Goal: Task Accomplishment & Management: Complete application form

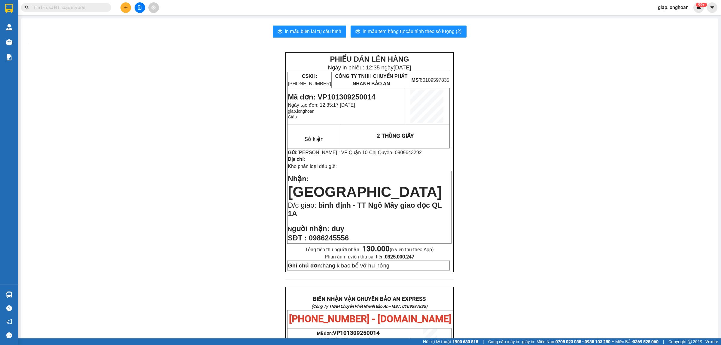
scroll to position [263, 0]
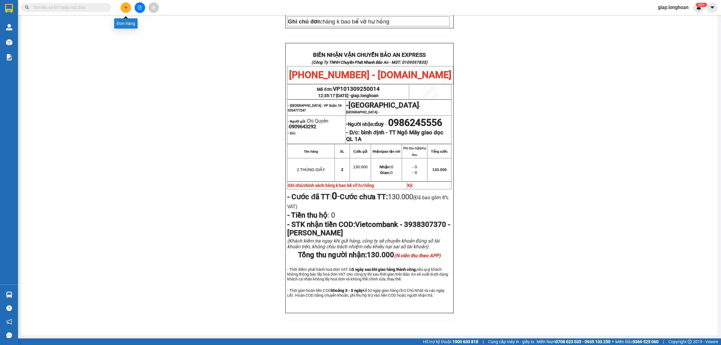
click at [127, 4] on button at bounding box center [125, 7] width 11 height 11
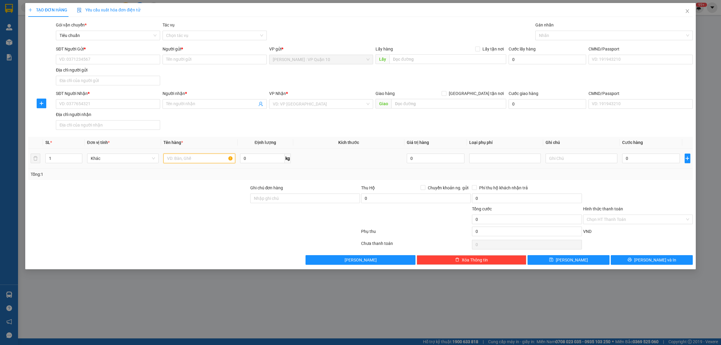
click at [176, 161] on input "text" at bounding box center [198, 158] width 71 height 10
type input "1 THÙNG GIẤY"
click at [287, 103] on input "search" at bounding box center [319, 103] width 93 height 9
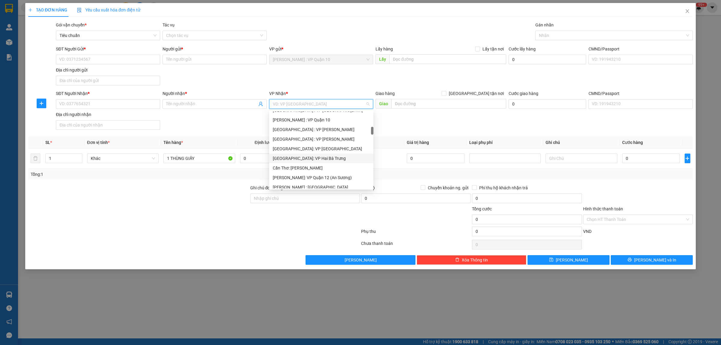
scroll to position [225, 0]
click at [314, 149] on div "[GEOGRAPHIC_DATA]: Kho Văn Điển Thanh Trì" at bounding box center [321, 150] width 97 height 7
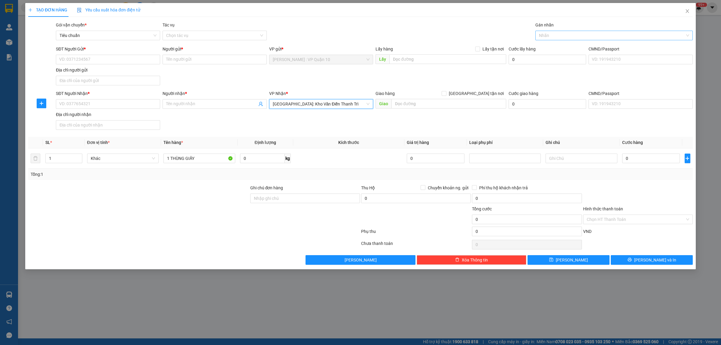
click at [543, 36] on div at bounding box center [611, 35] width 148 height 7
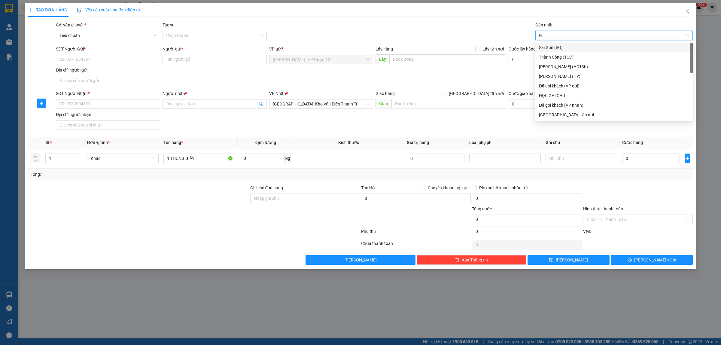
type input "GI"
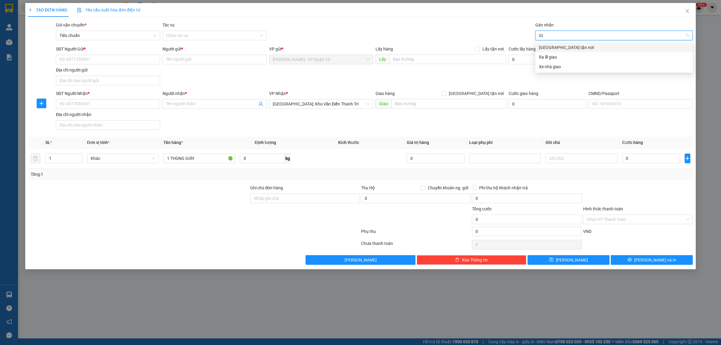
click at [555, 45] on div "Giao tận nơi" at bounding box center [614, 47] width 150 height 7
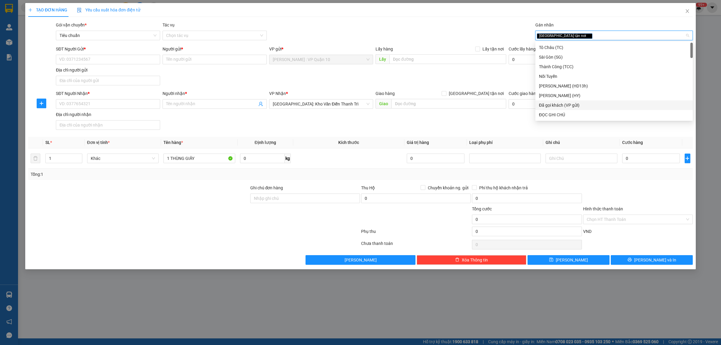
click at [561, 105] on div "Đã gọi khách (VP gửi)" at bounding box center [614, 105] width 150 height 7
click at [432, 29] on div "Gói vận chuyển * Tiêu chuẩn Tác vụ Chọn tác vụ Gán nhãn Giao tận nơi Đã gọi k…" at bounding box center [374, 32] width 639 height 21
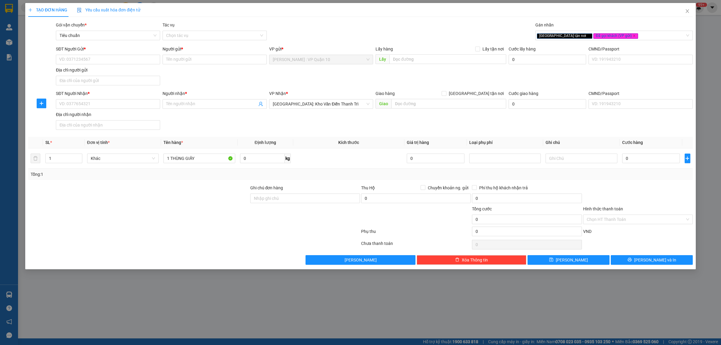
click at [193, 232] on div at bounding box center [194, 232] width 333 height 12
click at [272, 202] on input "Ghi chú đơn hàng" at bounding box center [305, 198] width 110 height 10
type input "hàng k bao bể vỡ hư hỏng"
click at [226, 236] on div at bounding box center [194, 232] width 333 height 12
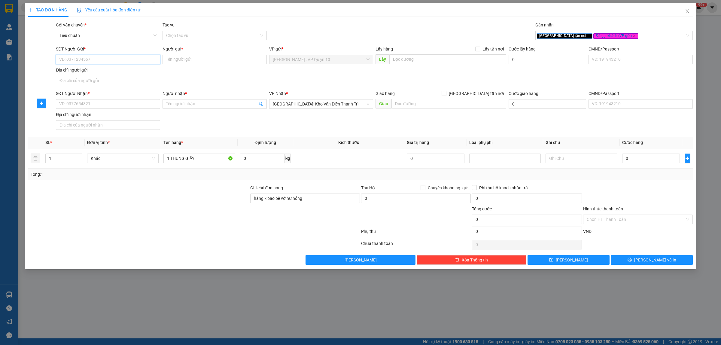
click at [84, 59] on input "SĐT Người Gửi *" at bounding box center [108, 60] width 104 height 10
type input "0852626926"
click at [180, 59] on input "Người gửi *" at bounding box center [214, 60] width 104 height 10
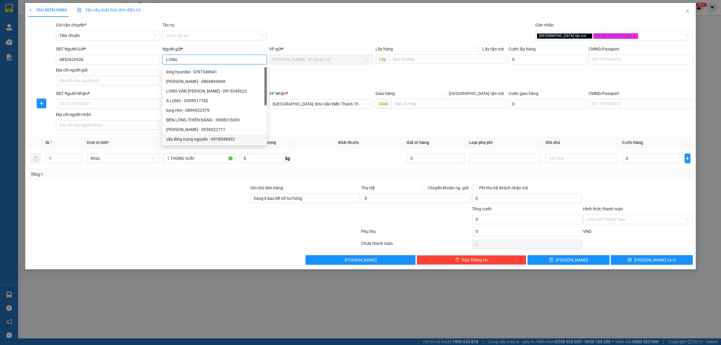
type input "LONG"
drag, startPoint x: 128, startPoint y: 221, endPoint x: 127, endPoint y: 213, distance: 8.0
click at [127, 221] on div at bounding box center [139, 215] width 222 height 21
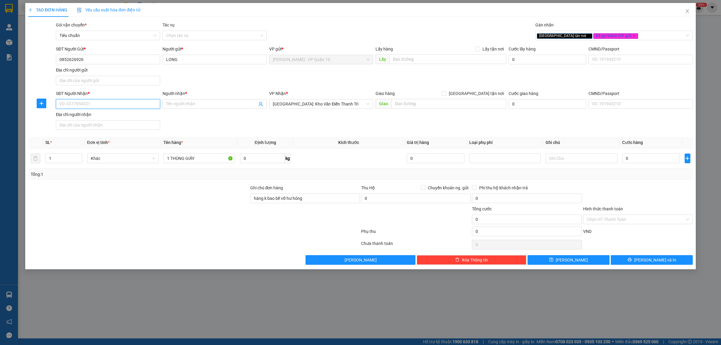
click at [81, 106] on input "SĐT Người Nhận *" at bounding box center [108, 104] width 104 height 10
type input "0902222150"
click at [179, 104] on input "Người nhận *" at bounding box center [211, 104] width 91 height 7
type input "DOÃN HIẾU"
click at [418, 105] on input "text" at bounding box center [448, 104] width 115 height 10
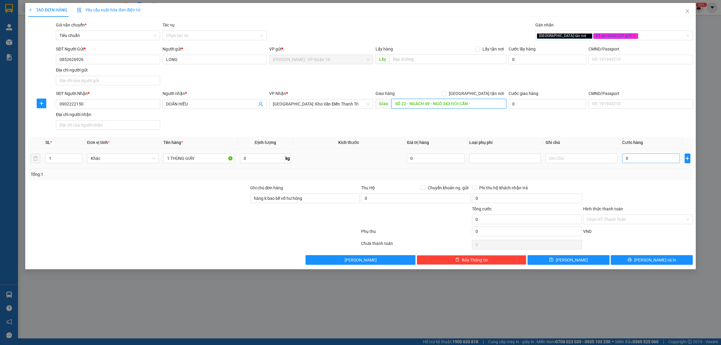
type input "SỐ 22 - NGÁCH 49 - NGÕ 343 ĐỘI CẤN -"
click at [648, 159] on input "0" at bounding box center [651, 158] width 58 height 10
type input "10"
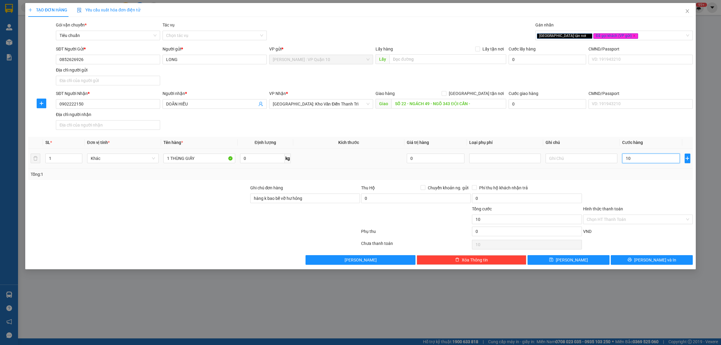
type input "100"
type input "1.000"
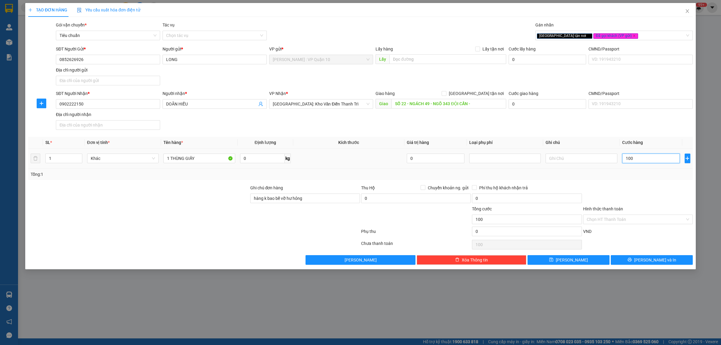
type input "1.000"
type input "10.000"
type input "100.000"
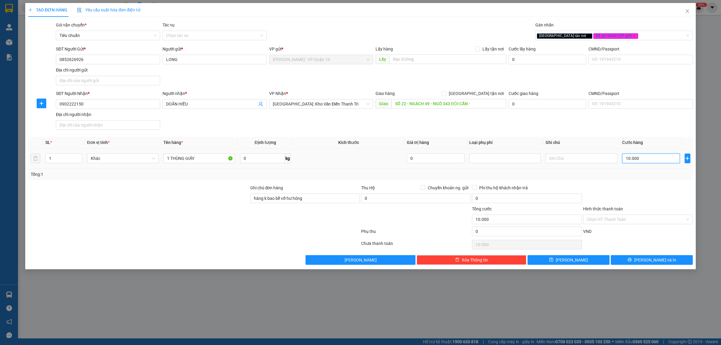
type input "100.000"
click at [481, 105] on input "SỐ 22 - NGÁCH 49 - NGÕ 343 ĐỘI CẤN -" at bounding box center [448, 104] width 115 height 10
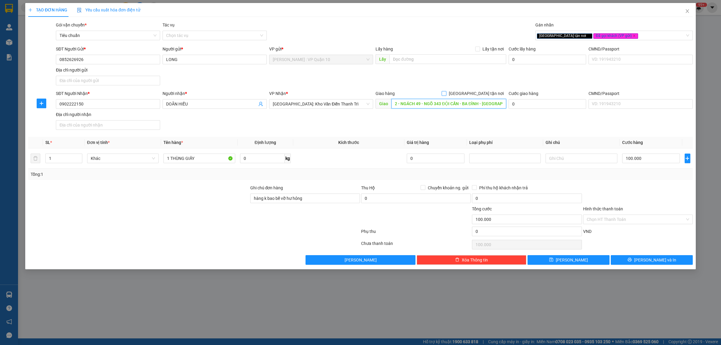
type input "SỐ 22 - NGÁCH 49 - NGÕ 343 ĐỘI CẤN - BA ĐÌNH - HÀ NỘI"
click at [446, 93] on input "Giao tận nơi" at bounding box center [443, 93] width 4 height 4
checkbox input "true"
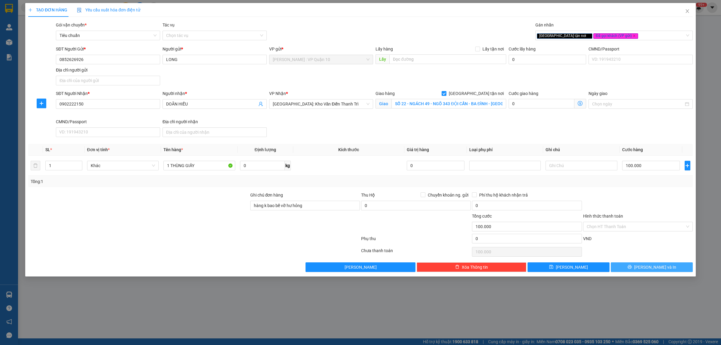
click at [632, 267] on icon "printer" at bounding box center [629, 267] width 4 height 4
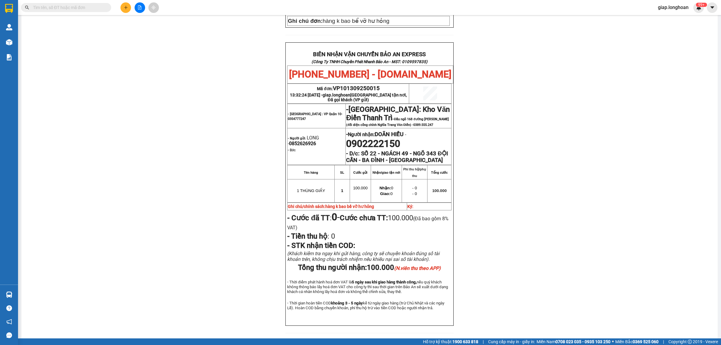
scroll to position [291, 0]
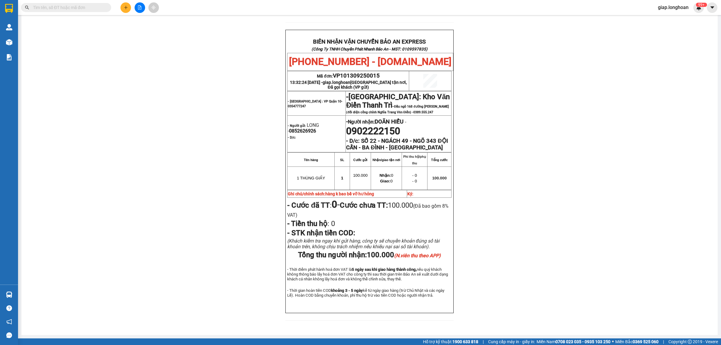
click at [123, 9] on button at bounding box center [125, 7] width 11 height 11
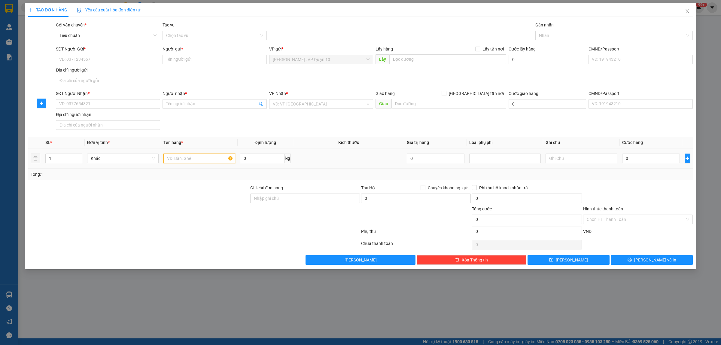
click at [178, 161] on input "text" at bounding box center [198, 158] width 71 height 10
click at [79, 58] on input "SĐT Người Gửi *" at bounding box center [108, 60] width 104 height 10
click at [186, 60] on input "Người gửi *" at bounding box center [214, 60] width 104 height 10
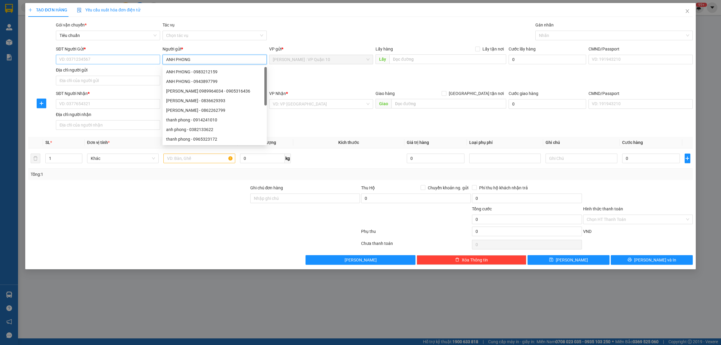
type input "ANH PHONG"
click at [130, 62] on input "SĐT Người Gửi *" at bounding box center [108, 60] width 104 height 10
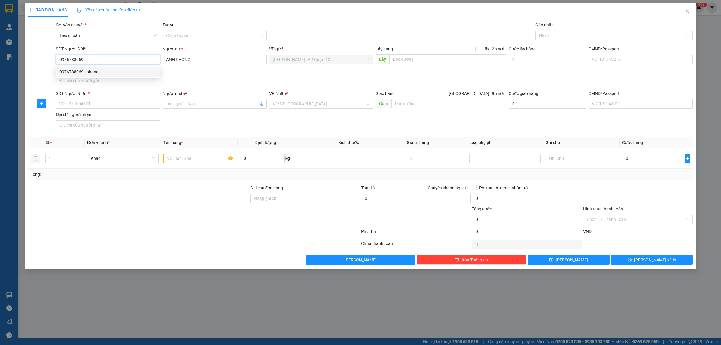
type input "0976788069"
click at [77, 66] on div "0976788069 0976788069 - phong" at bounding box center [108, 72] width 104 height 12
click at [86, 58] on input "0976788069" at bounding box center [108, 60] width 104 height 10
click at [77, 71] on div "0976788069 - phong" at bounding box center [107, 71] width 97 height 7
type input "phong"
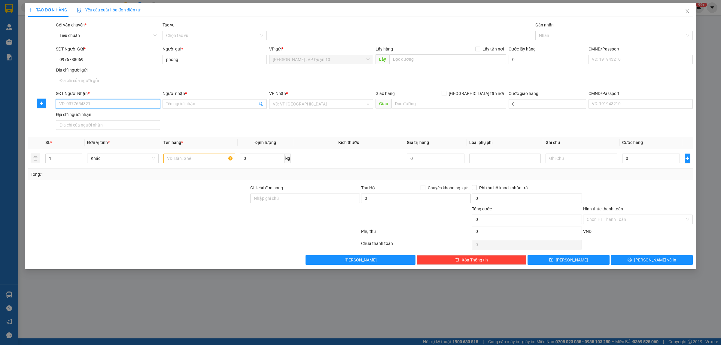
click at [95, 104] on input "SĐT Người Nhận *" at bounding box center [108, 104] width 104 height 10
type input "0964309021"
click at [171, 104] on input "Người nhận *" at bounding box center [211, 104] width 91 height 7
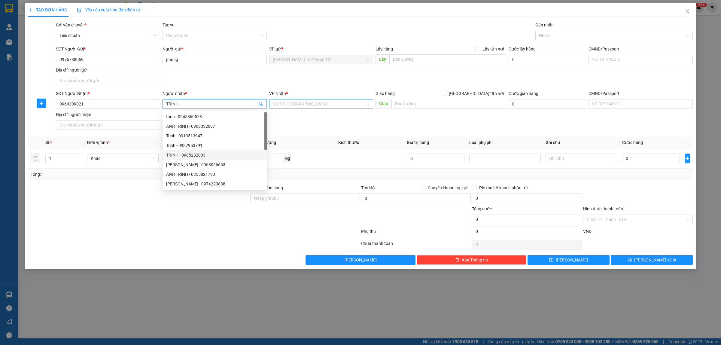
type input "TRÌNH"
click at [302, 104] on input "search" at bounding box center [319, 103] width 93 height 9
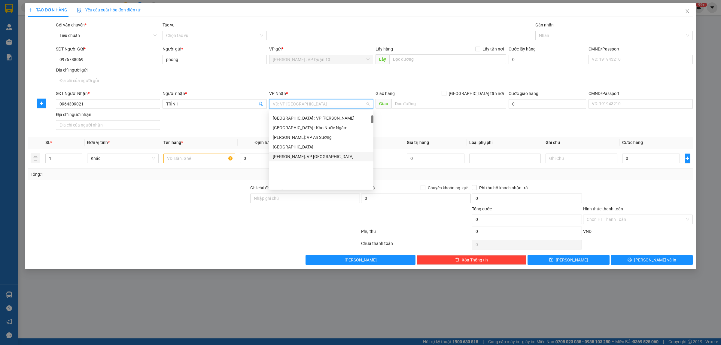
scroll to position [38, 0]
click at [321, 154] on div "Đà Nẵng : VP Thanh Khê" at bounding box center [321, 155] width 97 height 7
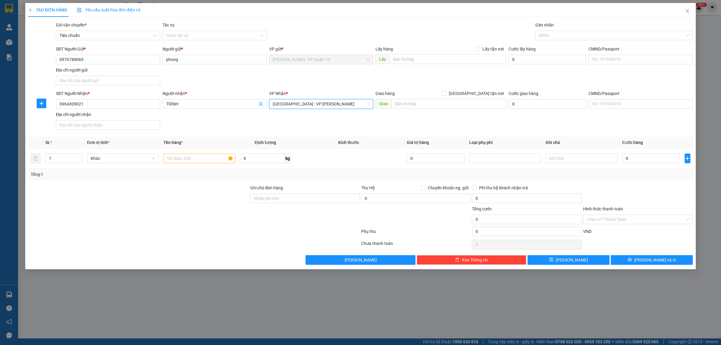
click at [177, 209] on div at bounding box center [139, 215] width 222 height 21
click at [413, 107] on input "text" at bounding box center [448, 104] width 115 height 10
type input "14 TRẦN ĐỨC THÔNG - PHƯỚC MỸ - SƠN TRÀ - ĐÀ NẴNG"
click at [446, 93] on span at bounding box center [443, 93] width 5 height 5
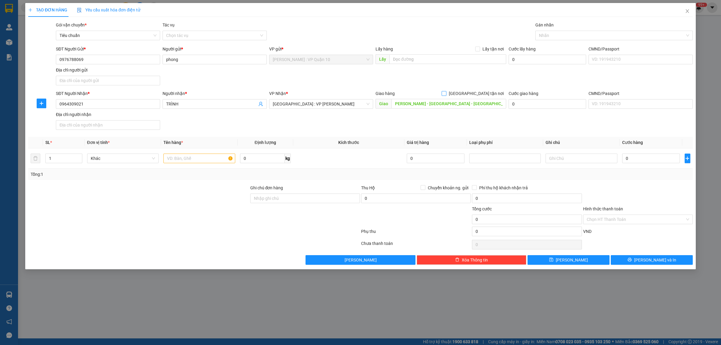
scroll to position [0, 0]
click at [446, 94] on input "Giao tận nơi" at bounding box center [443, 93] width 4 height 4
checkbox input "true"
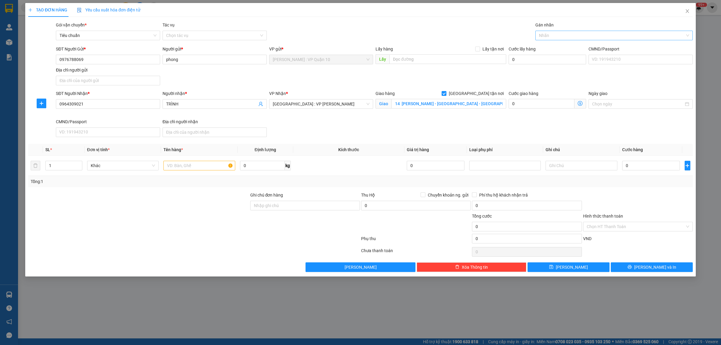
click at [555, 33] on div "Nhãn" at bounding box center [613, 36] width 157 height 10
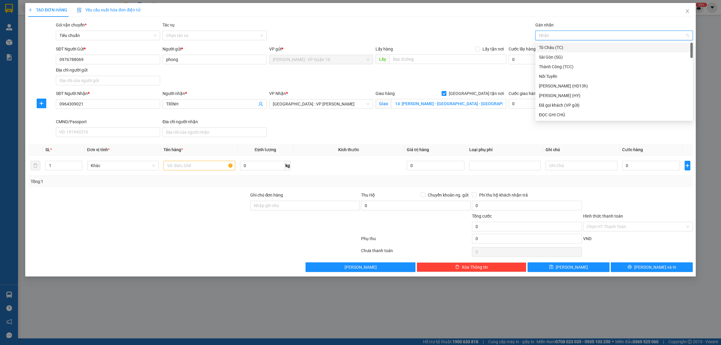
click at [549, 38] on div at bounding box center [611, 35] width 148 height 7
type input "GI"
click at [557, 47] on div "Giao tận nơi" at bounding box center [614, 47] width 150 height 7
click at [639, 168] on input "0" at bounding box center [651, 166] width 58 height 10
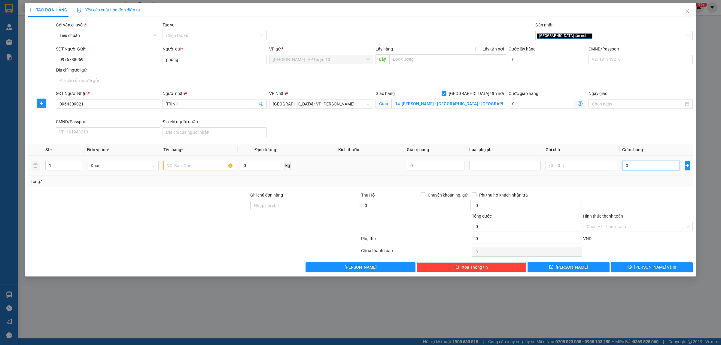
type input "10"
type input "100"
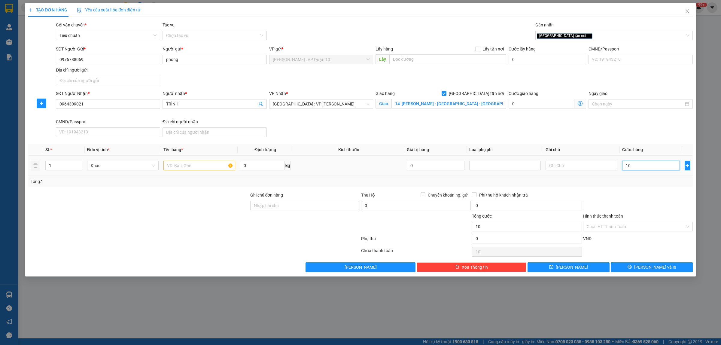
type input "100"
type input "1.000"
type input "10.000"
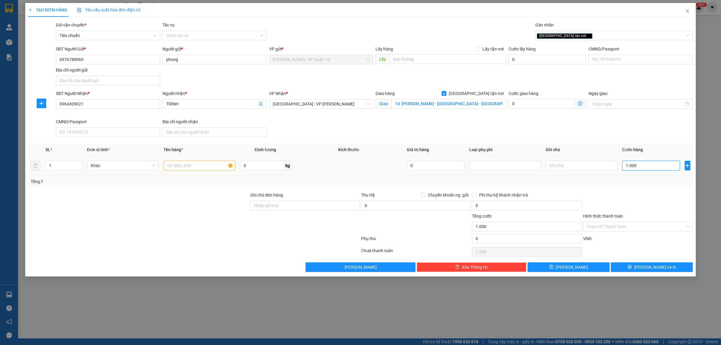
type input "10.000"
type input "100.000"
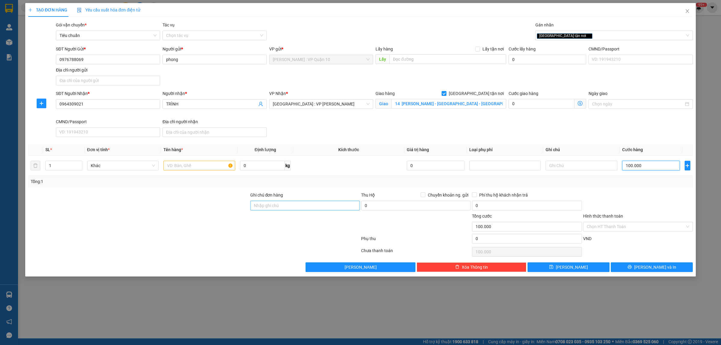
type input "100.000"
click at [272, 205] on input "Ghi chú đơn hàng" at bounding box center [305, 206] width 110 height 10
type input "hàng k bao bể vỡ hư hỏng"
click at [176, 165] on input "text" at bounding box center [198, 166] width 71 height 10
type input "1 BỌC NILONG NHỎ DÀI ( SẮT )"
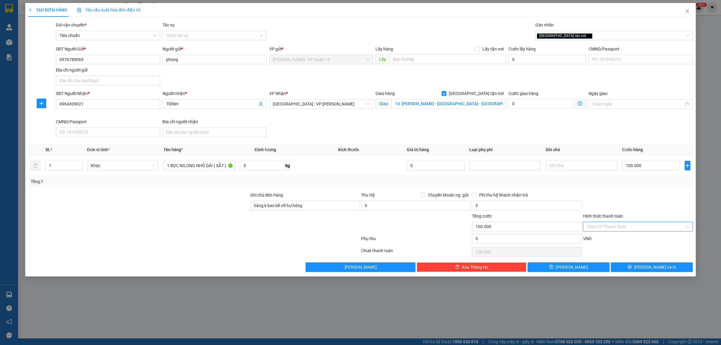
click at [616, 226] on input "Hình thức thanh toán" at bounding box center [636, 226] width 98 height 9
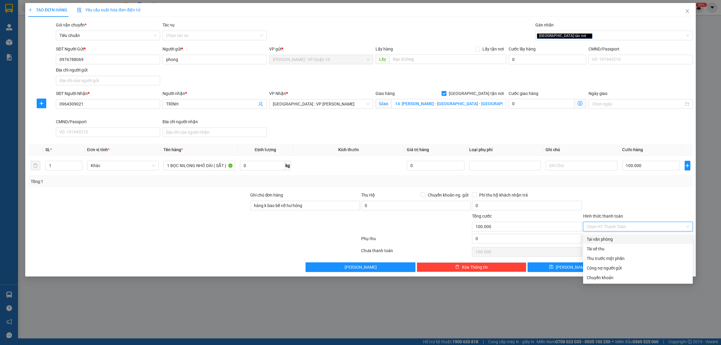
click at [614, 237] on div "Tại văn phòng" at bounding box center [638, 239] width 102 height 7
type input "0"
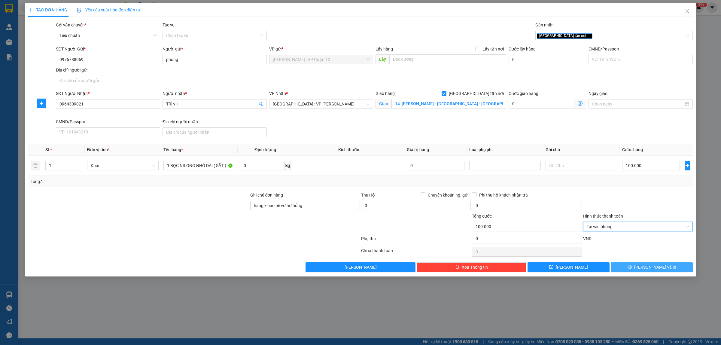
click at [648, 268] on span "Lưu và In" at bounding box center [655, 267] width 42 height 7
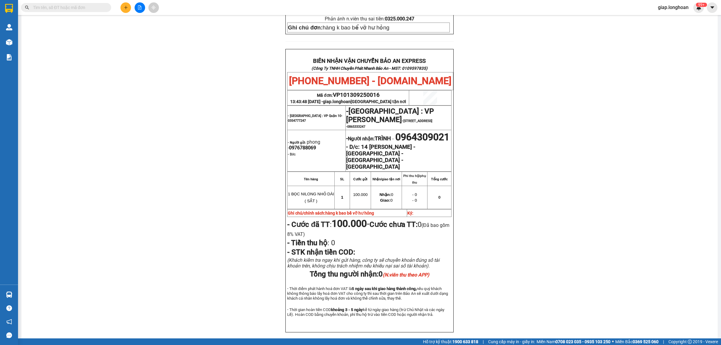
scroll to position [275, 0]
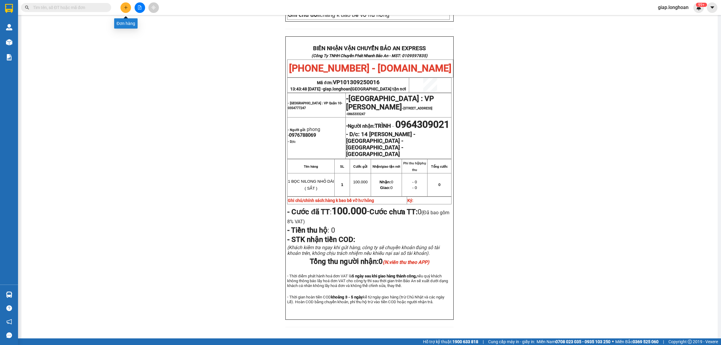
click at [122, 9] on button at bounding box center [125, 7] width 11 height 11
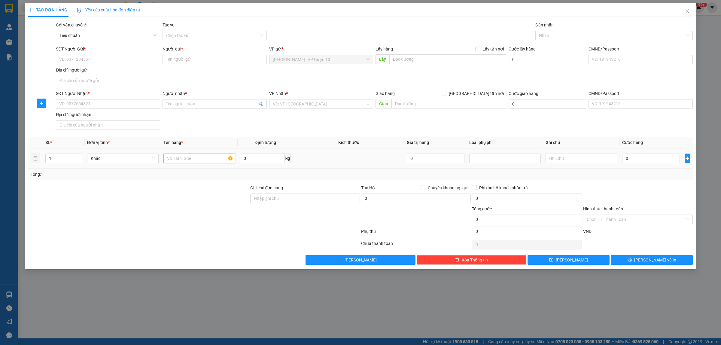
click at [176, 160] on input "text" at bounding box center [198, 158] width 71 height 10
click at [64, 161] on input "1" at bounding box center [64, 158] width 36 height 9
type input "10"
click at [191, 154] on div at bounding box center [198, 158] width 71 height 12
click at [182, 161] on input "text" at bounding box center [198, 158] width 71 height 10
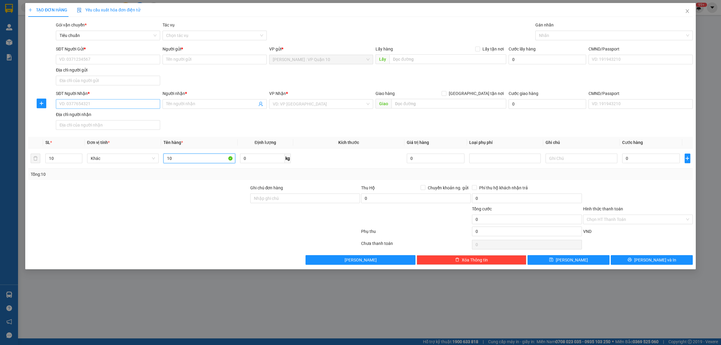
type input "10"
click at [92, 105] on input "SĐT Người Nhận *" at bounding box center [108, 104] width 104 height 10
click at [235, 299] on div "TẠO ĐƠN HÀNG Yêu cầu xuất hóa đơn điện tử Transit Pickup Surcharge Ids Transit …" at bounding box center [360, 172] width 721 height 345
click at [307, 103] on input "search" at bounding box center [319, 103] width 93 height 9
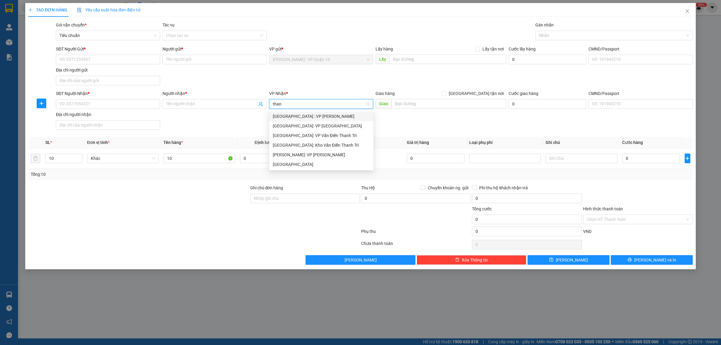
type input "thanh"
click at [293, 163] on div "Thanh Hóa" at bounding box center [321, 164] width 97 height 7
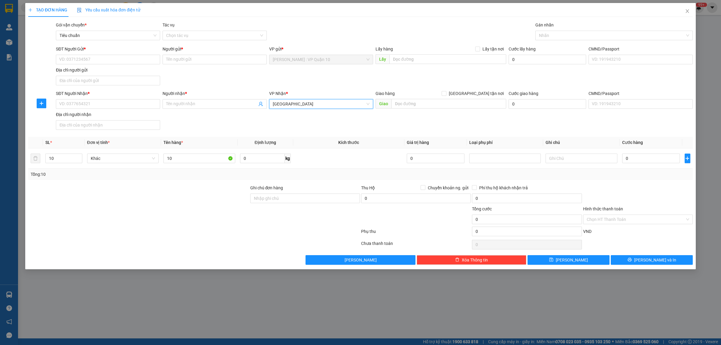
click at [162, 206] on div at bounding box center [139, 215] width 222 height 21
click at [178, 233] on div at bounding box center [194, 232] width 333 height 12
click at [77, 104] on input "SĐT Người Nhận *" at bounding box center [108, 104] width 104 height 10
type input "0981380789"
click at [187, 107] on input "Người nhận *" at bounding box center [211, 104] width 91 height 7
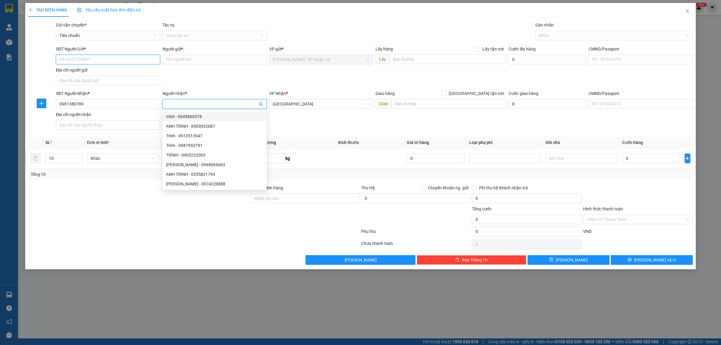
click at [87, 62] on input "SĐT Người Gửi *" at bounding box center [108, 60] width 104 height 10
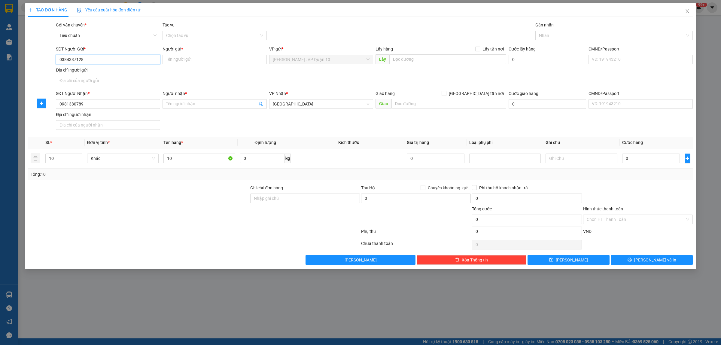
type input "0384337128"
click at [403, 103] on input "text" at bounding box center [448, 104] width 115 height 10
paste input "TP Thanh Hóa: Đường tránh TP Thanh Hóa"
type input "TP Thanh Hóa: Đường tránh TP Thanh Hóa"
click at [242, 222] on div at bounding box center [139, 215] width 222 height 21
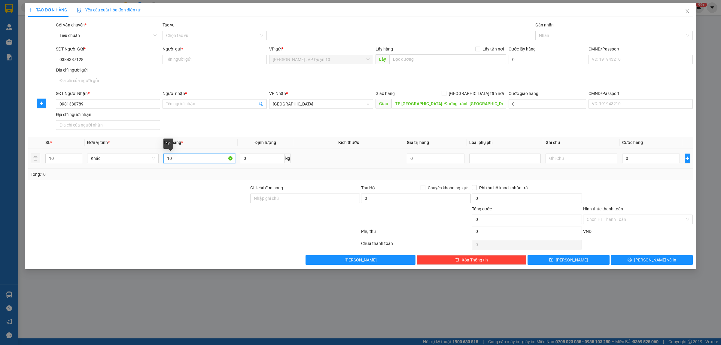
click at [199, 161] on input "10" at bounding box center [198, 158] width 71 height 10
type input "10 thùng giấy giống nhau"
click at [170, 193] on div at bounding box center [139, 194] width 222 height 21
click at [297, 198] on input "Ghi chú đơn hàng" at bounding box center [305, 198] width 110 height 10
type input "hàng k bao bể vỡ hư hỏng"
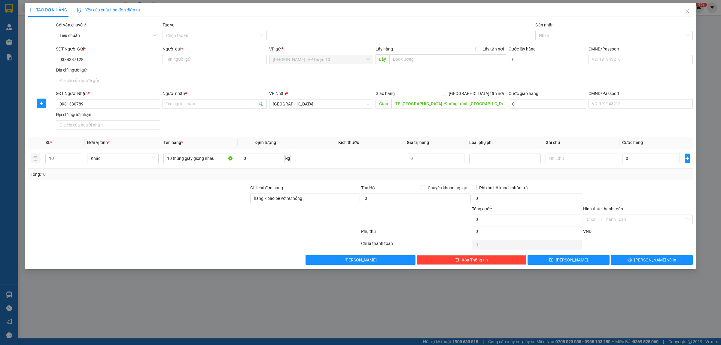
click at [174, 216] on div at bounding box center [139, 215] width 222 height 21
click at [181, 63] on input "Người gửi *" at bounding box center [214, 60] width 104 height 10
type input "tiên nữ"
click at [181, 214] on div at bounding box center [139, 215] width 222 height 21
click at [189, 107] on input "Người nhận *" at bounding box center [211, 104] width 91 height 7
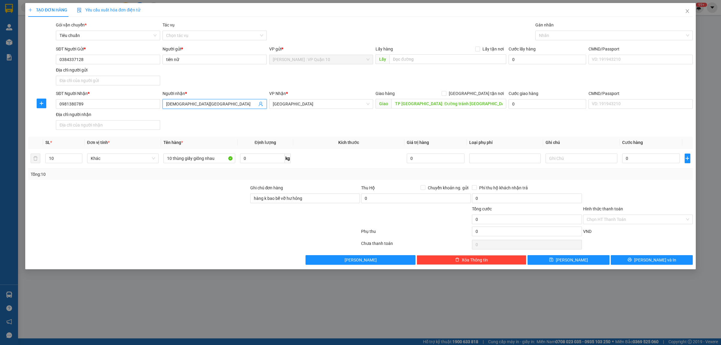
type input "chùa hoàg cươg"
click at [649, 159] on input "0" at bounding box center [651, 158] width 58 height 10
type input "10"
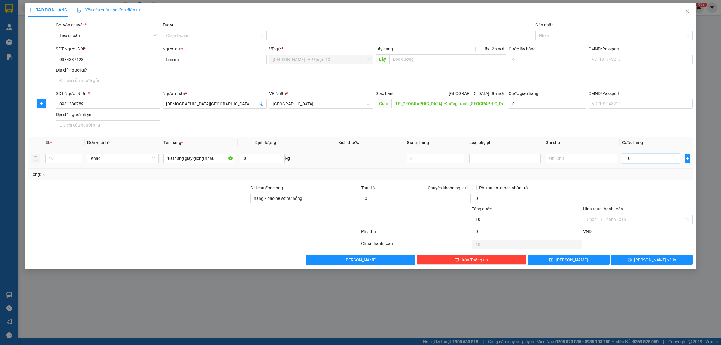
type input "130"
type input "1.350"
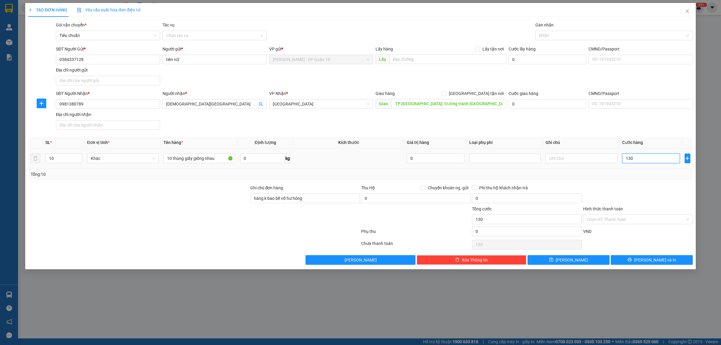
type input "1.350"
type input "13.500"
type input "135.000"
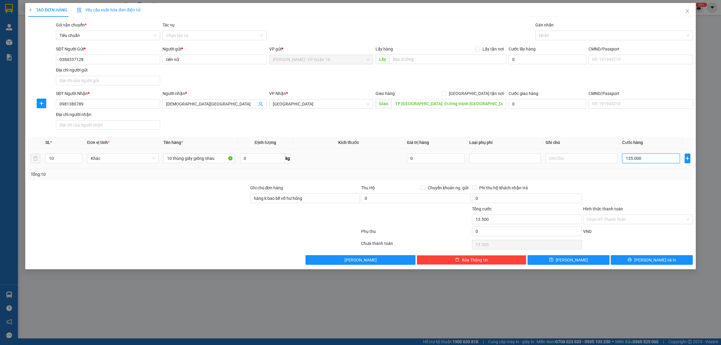
type input "135.000"
type input "1.350.000"
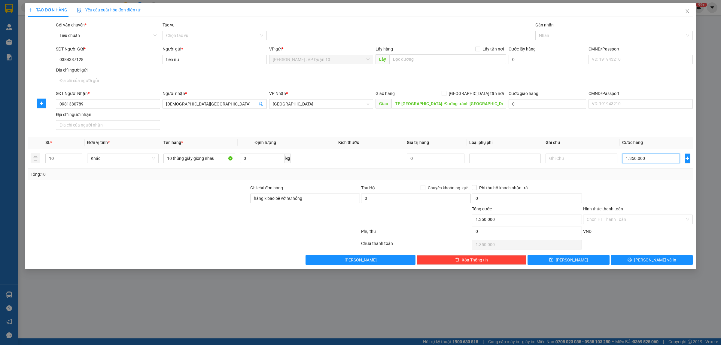
type input "1.350.000"
click at [323, 320] on div "TẠO ĐƠN HÀNG Yêu cầu xuất hóa đơn điện tử Transit Pickup Surcharge Ids Transit …" at bounding box center [360, 172] width 721 height 345
click at [628, 216] on input "Hình thức thanh toán" at bounding box center [636, 219] width 98 height 9
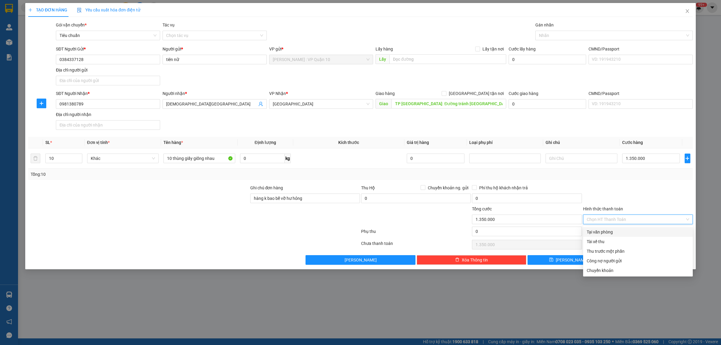
click at [622, 232] on div "Tại văn phòng" at bounding box center [638, 232] width 102 height 7
type input "0"
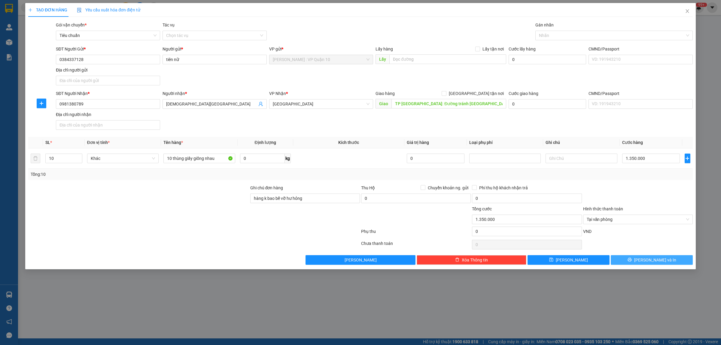
click at [631, 261] on icon "printer" at bounding box center [629, 260] width 4 height 4
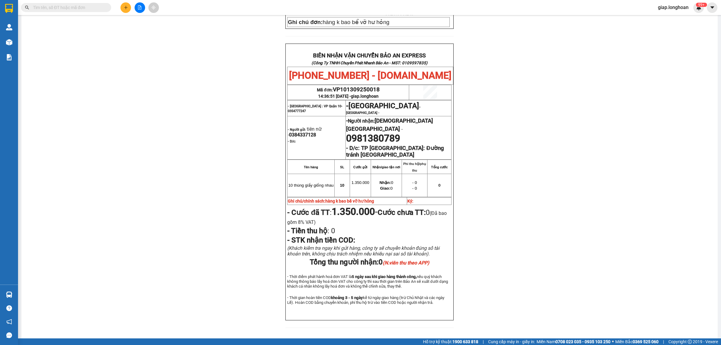
scroll to position [255, 0]
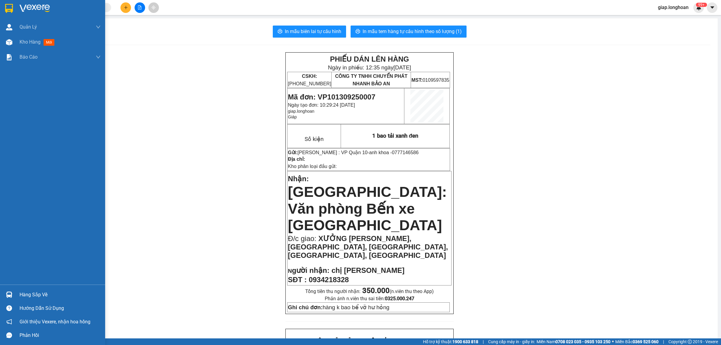
click at [38, 6] on img at bounding box center [35, 8] width 30 height 9
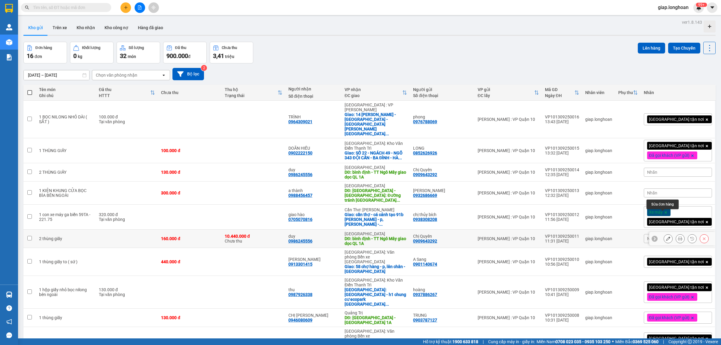
click at [666, 236] on icon at bounding box center [668, 238] width 4 height 4
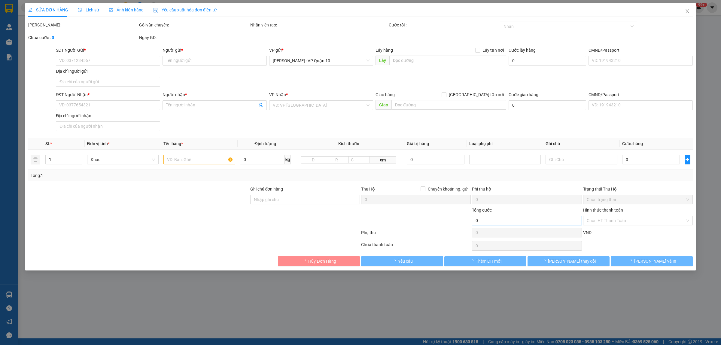
type input "0909643292"
type input "Chị Quyên"
type input "0986245556"
type input "duy"
type input "bình định - TT Ngô Mây giao dọc QL 1A"
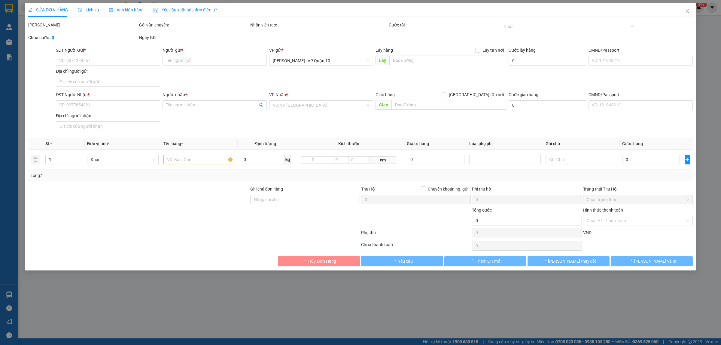
type input "hàng k bao bể vỡ hư hỏng"
type input "160.000"
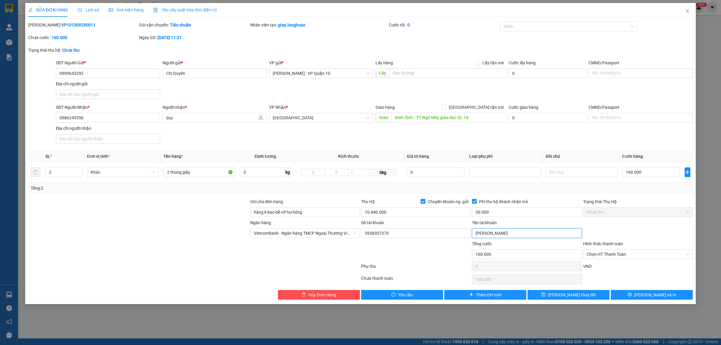
click at [526, 236] on input "lâm quang hiếu" at bounding box center [527, 233] width 110 height 10
type input "lâm văn hiếu"
click at [591, 296] on button "Lưu thay đổi" at bounding box center [568, 295] width 82 height 10
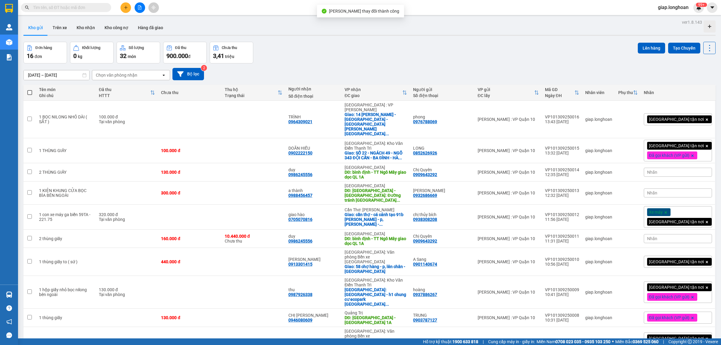
click at [387, 61] on div "Đơn hàng 16 đơn Khối lượng 0 kg Số lượng 32 món Đã thu 900.000 đ Chưa thu 3,41 …" at bounding box center [369, 53] width 692 height 22
click at [126, 10] on button at bounding box center [125, 7] width 11 height 11
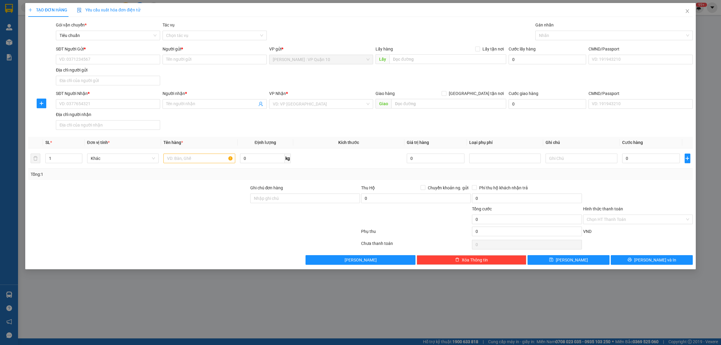
click at [185, 215] on div at bounding box center [139, 215] width 222 height 21
click at [301, 100] on input "search" at bounding box center [319, 103] width 93 height 9
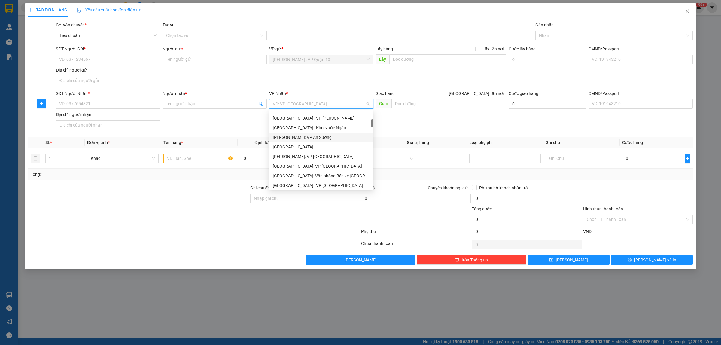
scroll to position [113, 0]
click at [327, 140] on div "Hải Phòng: Văn phòng Bến xe Thượng Lý" at bounding box center [321, 138] width 97 height 7
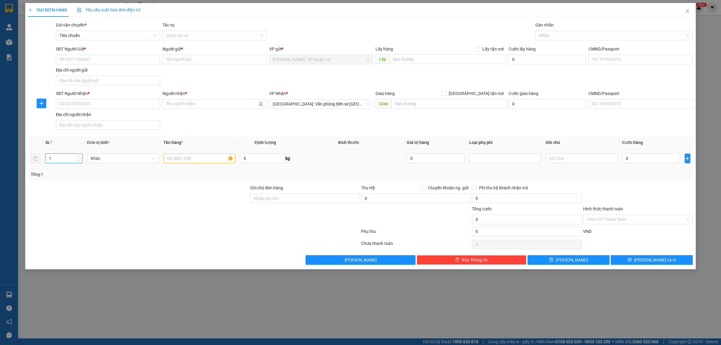
click at [50, 158] on input "1" at bounding box center [64, 158] width 36 height 9
type input "9"
click at [182, 158] on input "text" at bounding box center [198, 158] width 71 height 10
type input "1 thùng giấy to và 1 cục nhôm và 7 kienj giấy vuông dẹp nhỏ"
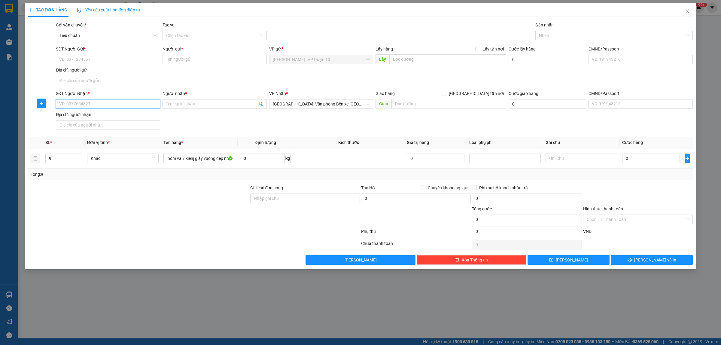
click at [117, 108] on input "SĐT Người Nhận *" at bounding box center [108, 104] width 104 height 10
click at [99, 58] on input "SĐT Người Gửi *" at bounding box center [108, 60] width 104 height 10
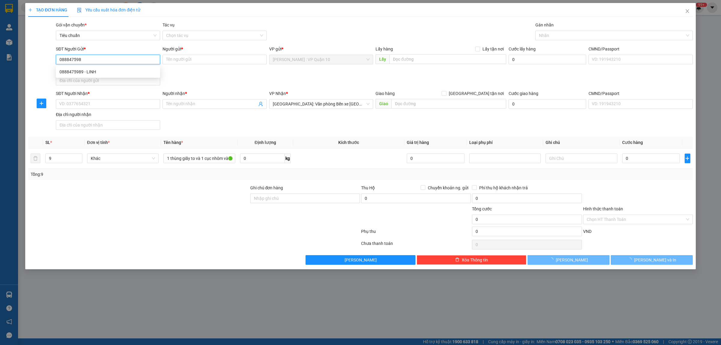
type input "0888475989"
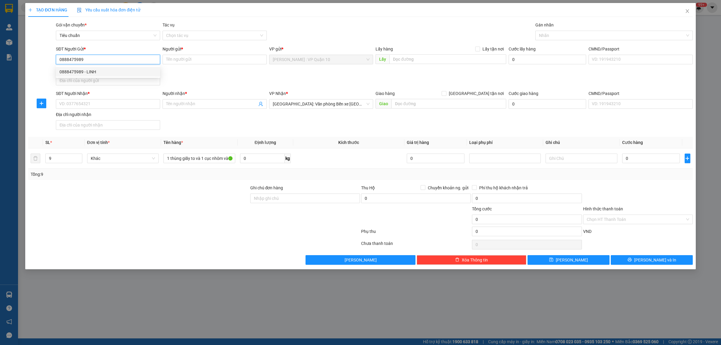
click at [76, 70] on div "0888475989 - LINH" at bounding box center [107, 71] width 97 height 7
type input "LINH"
checkbox input "true"
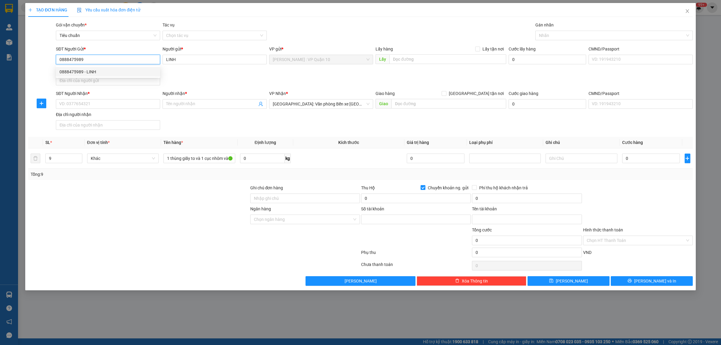
type input "93336869999"
type input "TRẦN MẠNH LINH"
type input "0888475989"
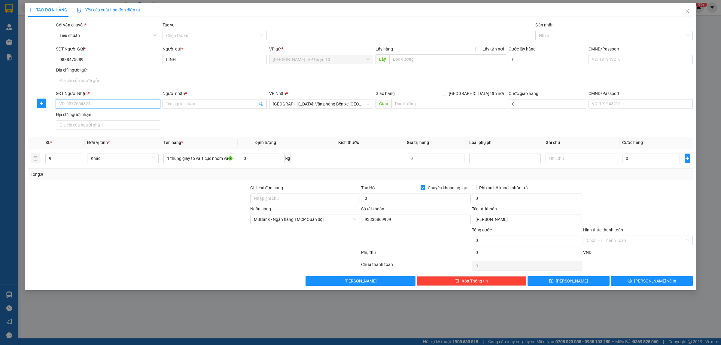
click at [85, 104] on input "SĐT Người Nhận *" at bounding box center [108, 104] width 104 height 10
type input "0966796179"
click at [188, 108] on span at bounding box center [214, 104] width 104 height 10
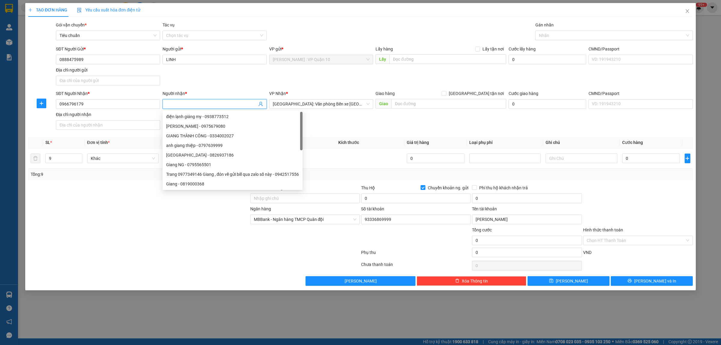
type input "d"
type input "đông"
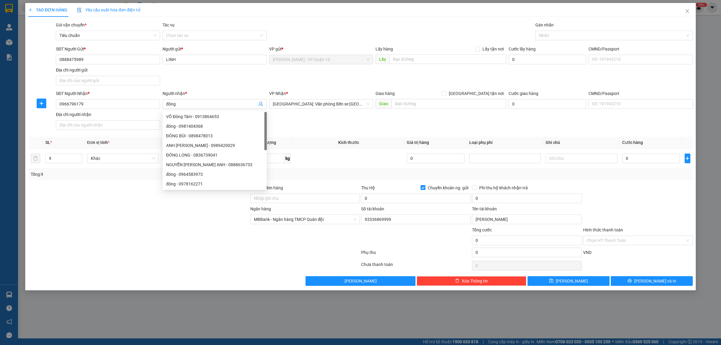
click at [418, 109] on div "Giao hàng Giao tận nơi Giao" at bounding box center [440, 100] width 131 height 21
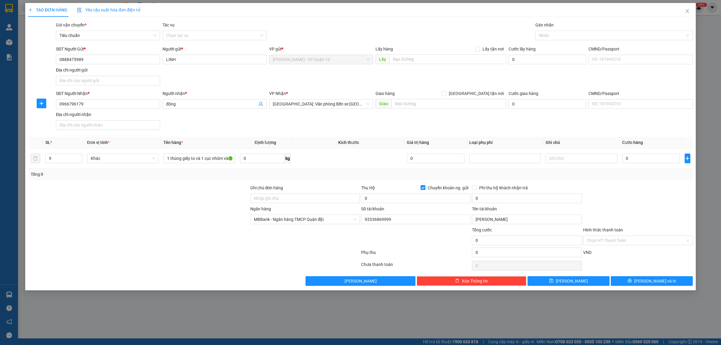
click at [417, 109] on div "Giao hàng Giao tận nơi Giao" at bounding box center [440, 100] width 131 height 21
click at [402, 107] on input "text" at bounding box center [448, 104] width 115 height 10
type input "682 quán trữ - kiến an - hải phòng"
drag, startPoint x: 475, startPoint y: 94, endPoint x: 571, endPoint y: 45, distance: 107.6
click at [446, 93] on input "Giao tận nơi" at bounding box center [443, 93] width 4 height 4
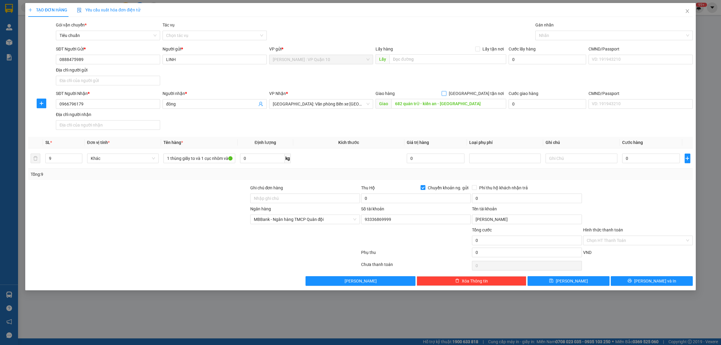
checkbox input "true"
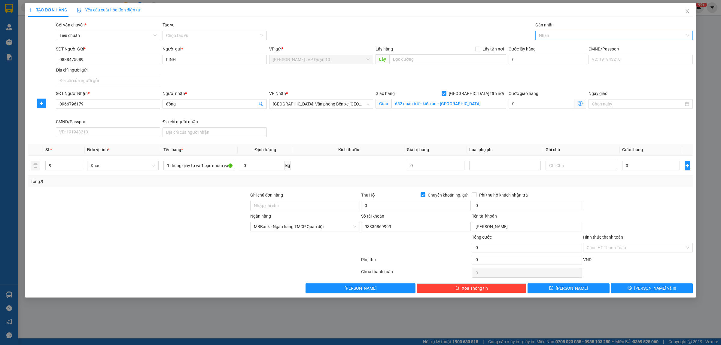
click at [561, 35] on div at bounding box center [611, 35] width 148 height 7
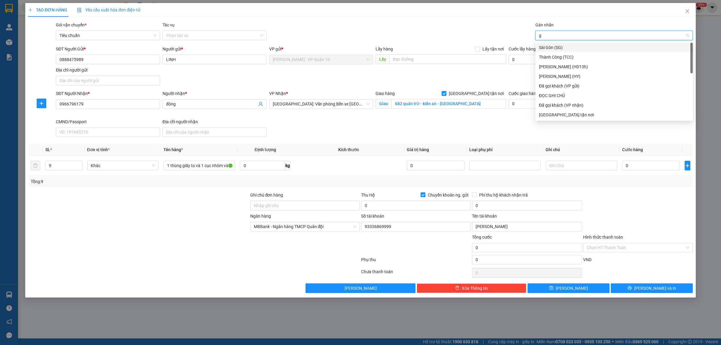
type input "gi"
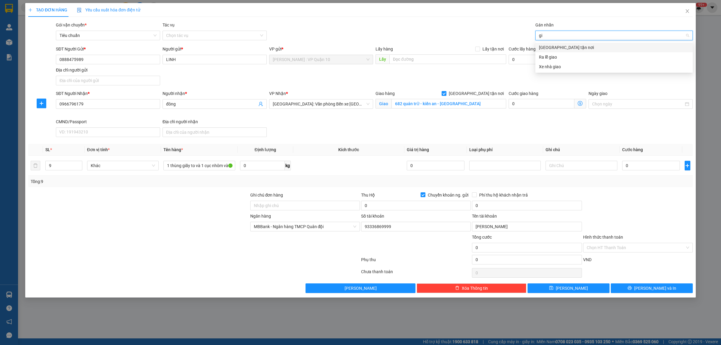
click at [563, 47] on div "Giao tận nơi" at bounding box center [614, 47] width 150 height 7
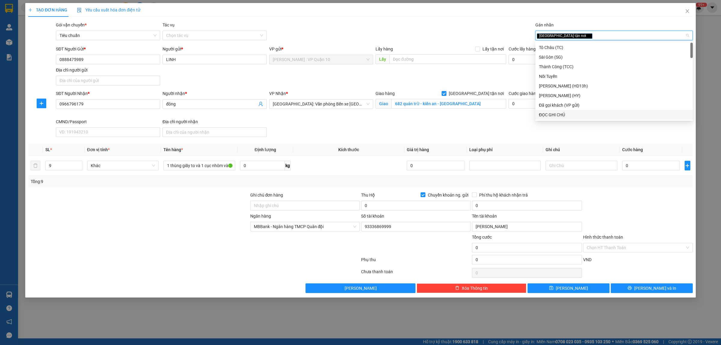
click at [610, 195] on div at bounding box center [637, 202] width 111 height 21
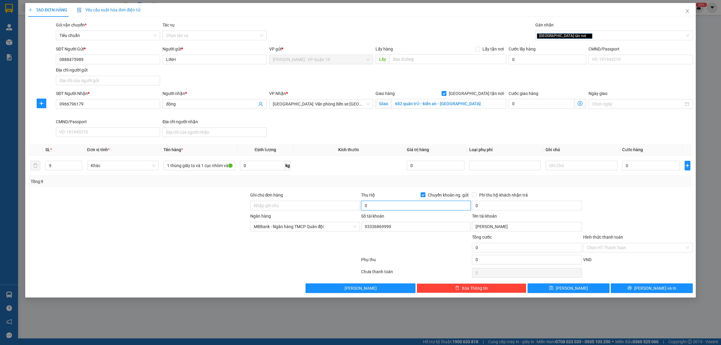
click at [390, 204] on input "0" at bounding box center [416, 206] width 110 height 10
type input "14.000.000"
click at [508, 210] on input "0" at bounding box center [527, 206] width 110 height 10
type input "30.000"
click at [645, 165] on input "0" at bounding box center [651, 166] width 58 height 10
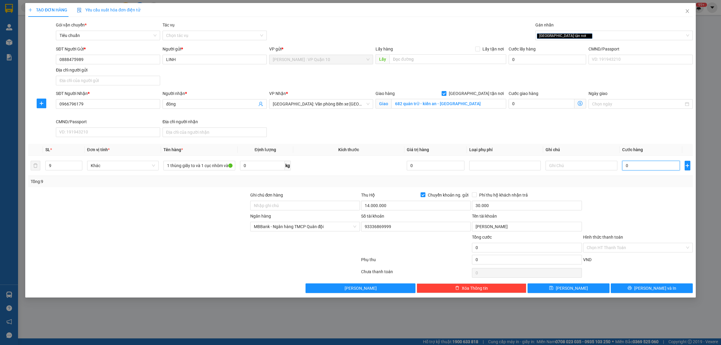
type input "10"
type input "150"
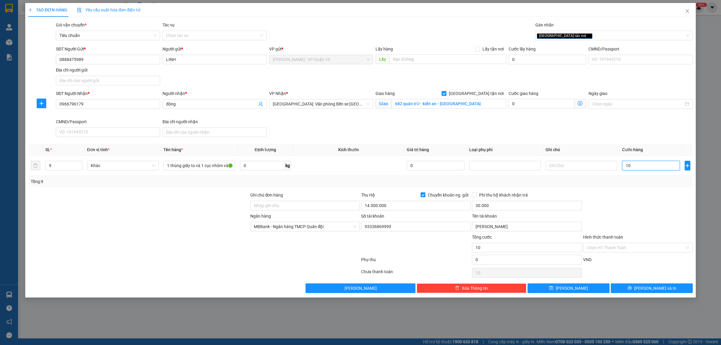
type input "150"
type input "1.530"
type input "15.300"
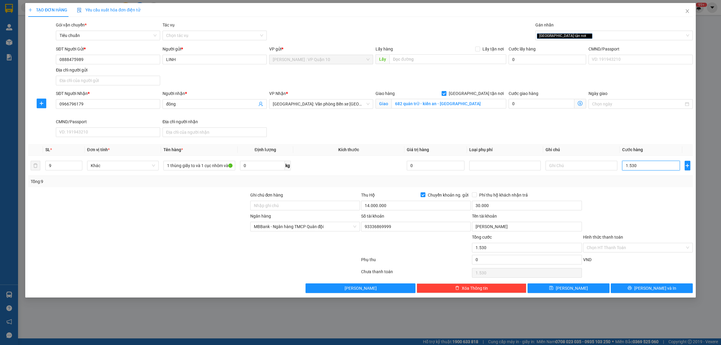
type input "15.300"
type input "153.000"
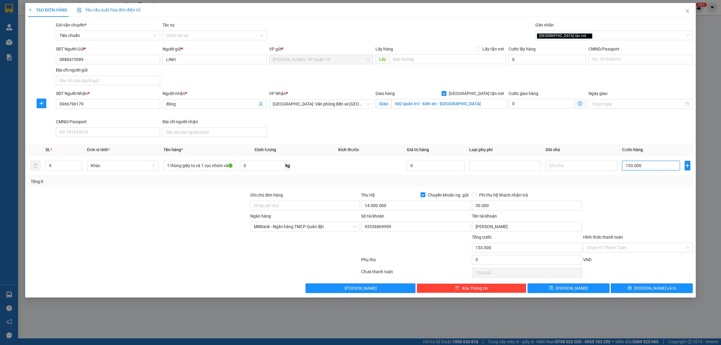
type input "1.530.000"
click at [647, 290] on span "Lưu và In" at bounding box center [655, 288] width 42 height 7
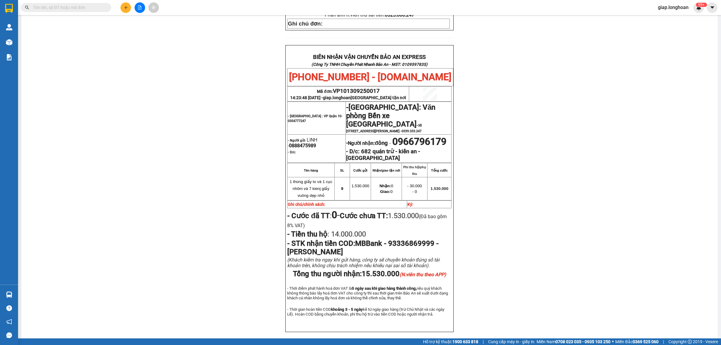
scroll to position [263, 0]
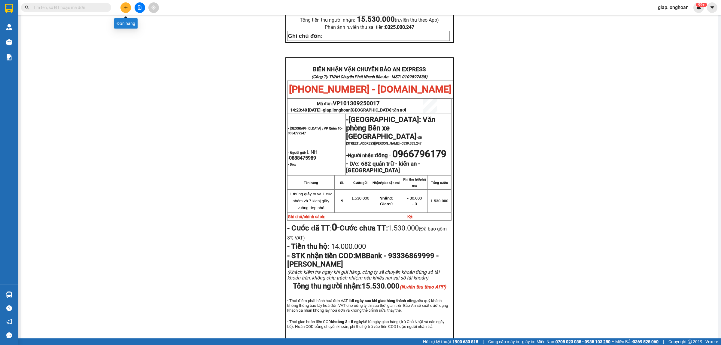
click at [127, 7] on icon "plus" at bounding box center [126, 7] width 4 height 4
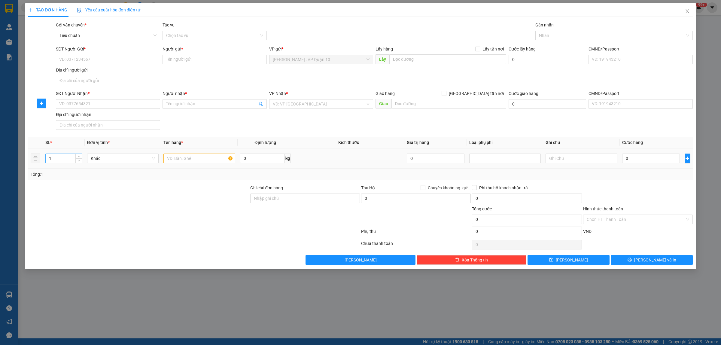
click at [63, 156] on input "1" at bounding box center [64, 158] width 36 height 9
type input "6"
click at [185, 157] on input "text" at bounding box center [198, 158] width 71 height 10
type input "6 kiện giấy vuông dài"
click at [302, 96] on div "VP Nhận *" at bounding box center [321, 93] width 104 height 7
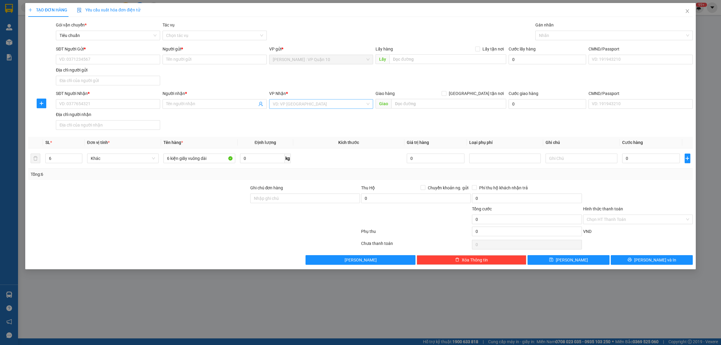
click at [301, 101] on input "search" at bounding box center [319, 103] width 93 height 9
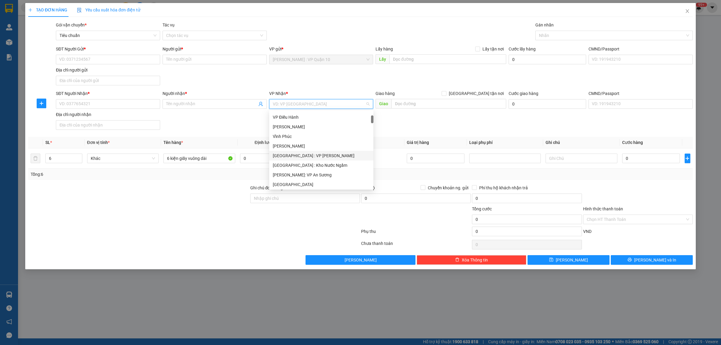
click at [321, 155] on div "Đà Nẵng : VP Thanh Khê" at bounding box center [321, 155] width 97 height 7
drag, startPoint x: 188, startPoint y: 261, endPoint x: 112, endPoint y: 178, distance: 112.7
click at [185, 258] on div "Lưu nháp Xóa Thông tin Lưu Lưu và In" at bounding box center [361, 260] width 666 height 10
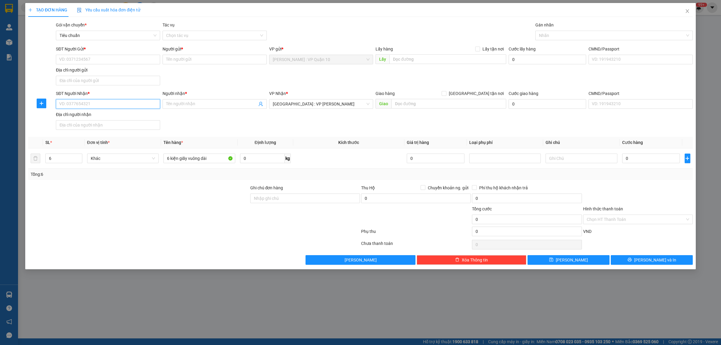
click at [98, 105] on input "SĐT Người Nhận *" at bounding box center [108, 104] width 104 height 10
click at [73, 120] on div "0777022224 - A TÙNG" at bounding box center [108, 117] width 104 height 10
type input "0777022224"
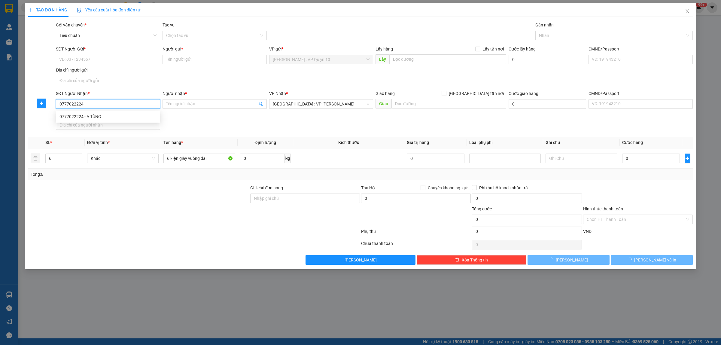
type input "A TÙNG"
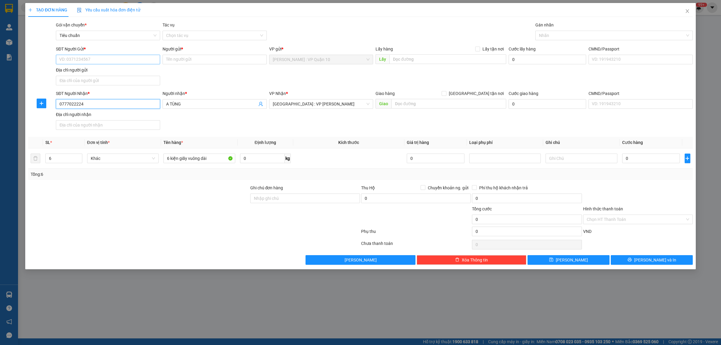
type input "0777022224"
click at [99, 59] on input "SĐT Người Gửi *" at bounding box center [108, 60] width 104 height 10
click at [95, 72] on div "0918404994 - PHƯỚC" at bounding box center [107, 71] width 97 height 7
type input "0918404994"
type input "PHƯỚC"
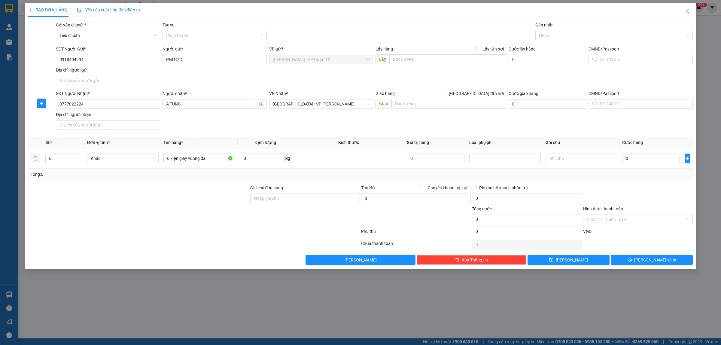
click at [398, 123] on div "SĐT Người Nhận * 0777022224 Người nhận * A TÙNG VP Nhận * Đà Nẵng : VP Thanh Kh…" at bounding box center [374, 111] width 639 height 42
drag, startPoint x: 282, startPoint y: 198, endPoint x: 290, endPoint y: 203, distance: 9.6
click at [282, 198] on input "Ghi chú đơn hàng" at bounding box center [305, 198] width 110 height 10
type input "hàng k bao bể vỡ hư hỏng"
drag, startPoint x: 210, startPoint y: 220, endPoint x: 221, endPoint y: 199, distance: 23.9
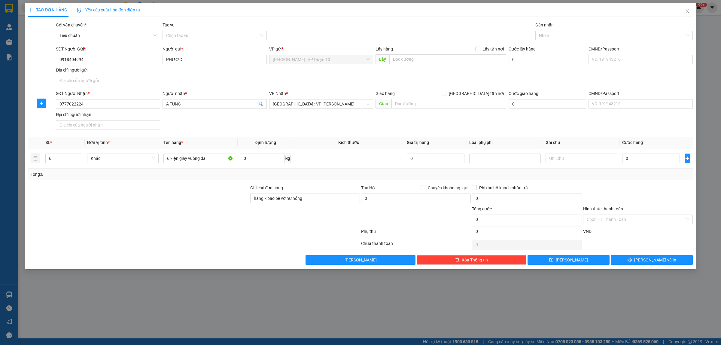
click at [210, 220] on div at bounding box center [139, 215] width 222 height 21
click at [568, 37] on div at bounding box center [611, 35] width 148 height 7
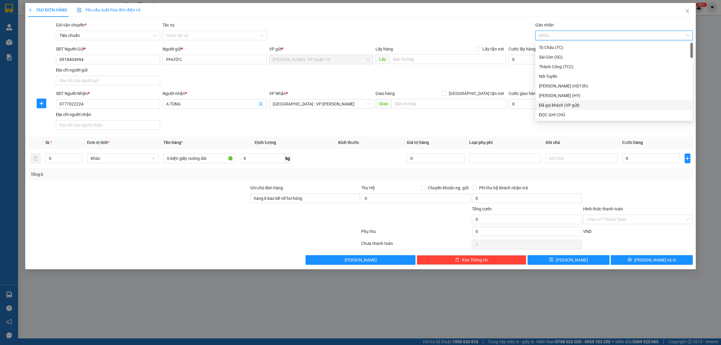
click at [578, 107] on div "Đã gọi khách (VP gửi)" at bounding box center [614, 105] width 150 height 7
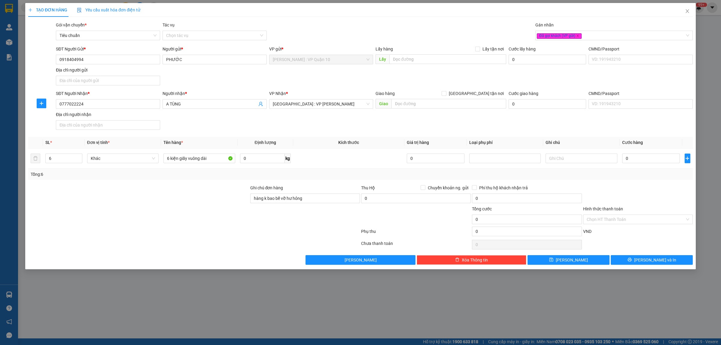
drag, startPoint x: 398, startPoint y: 23, endPoint x: 392, endPoint y: 20, distance: 6.3
click at [396, 22] on div "Gói vận chuyển * Tiêu chuẩn Tác vụ Chọn tác vụ Gán nhãn Đã gọi khách (VP gửi)" at bounding box center [374, 32] width 639 height 21
click at [636, 157] on input "0" at bounding box center [651, 158] width 58 height 10
type input "40"
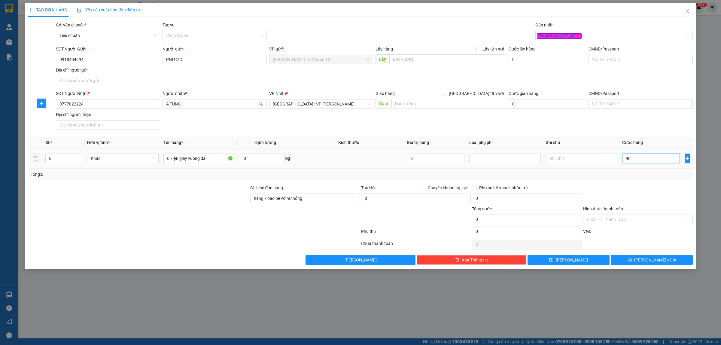
type input "40"
type input "0"
type input "50"
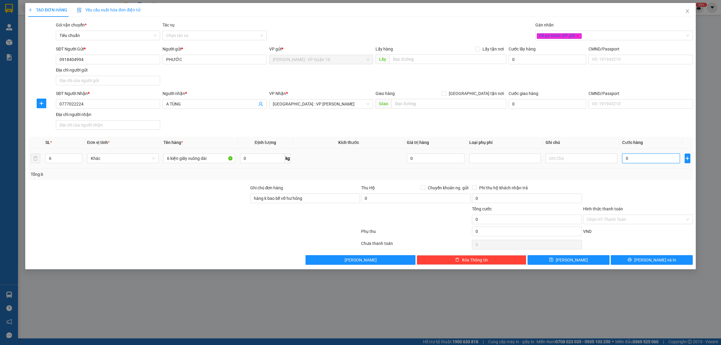
type input "50"
type input "500"
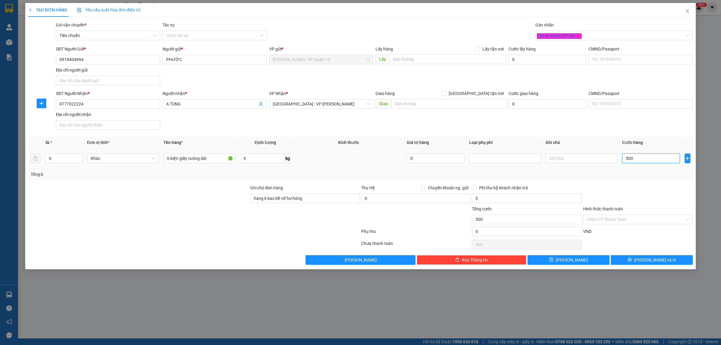
type input "5.000"
type input "50.000"
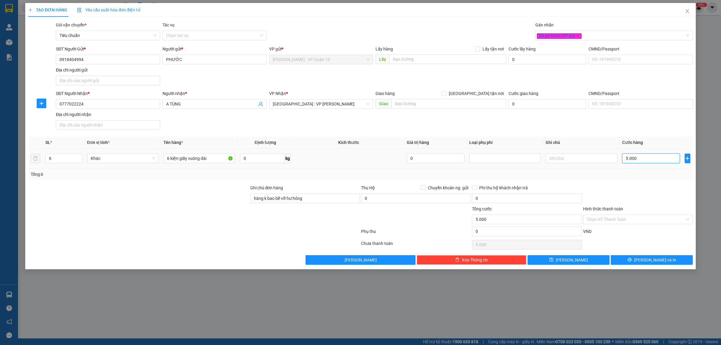
type input "50.000"
type input "500.000"
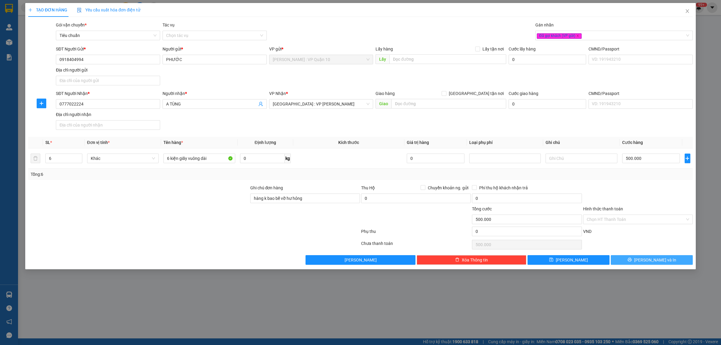
click at [645, 263] on button "Lưu và In" at bounding box center [652, 260] width 82 height 10
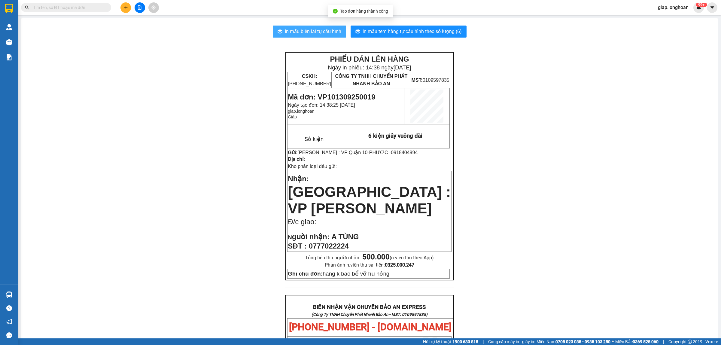
click at [323, 29] on span "In mẫu biên lai tự cấu hình" at bounding box center [313, 32] width 56 height 8
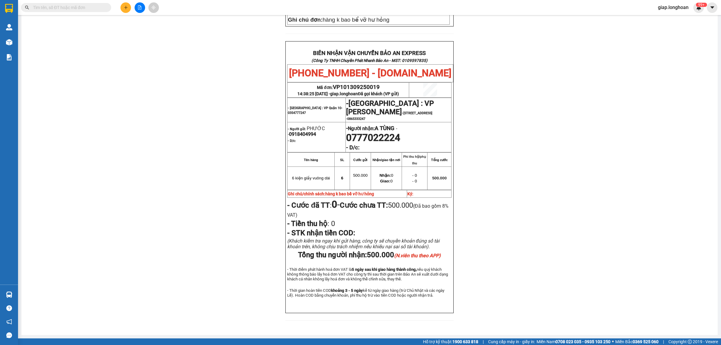
scroll to position [265, 0]
click at [200, 154] on div "PHIẾU DÁN LÊN HÀNG Ngày in phiếu: 14:38 ngày 13-09-2025 CSKH: 1900.06.88.33 CÔN…" at bounding box center [370, 62] width 682 height 529
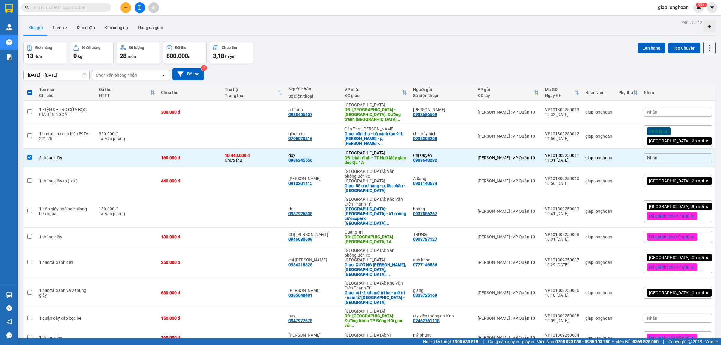
click at [339, 44] on div "Đơn hàng 13 đơn Khối lượng 0 kg Số lượng 28 món Đã thu 800.000 đ Chưa thu 3,18 …" at bounding box center [369, 53] width 692 height 22
click at [126, 6] on icon "plus" at bounding box center [126, 7] width 0 height 3
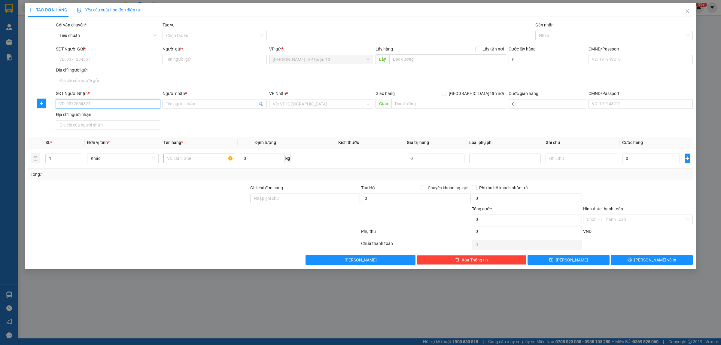
click at [77, 104] on input "SĐT Người Nhận *" at bounding box center [108, 104] width 104 height 10
type input "0985580289"
click at [128, 114] on div "0985580289 - CHỊ TÂY 0849555123 EM QUÝ" at bounding box center [107, 116] width 97 height 7
type input "CHỊ TÂY 0849555123 EM QUÝ"
type input "QUẢNG TRỊ - Hải Lăng giao trên QL 1A"
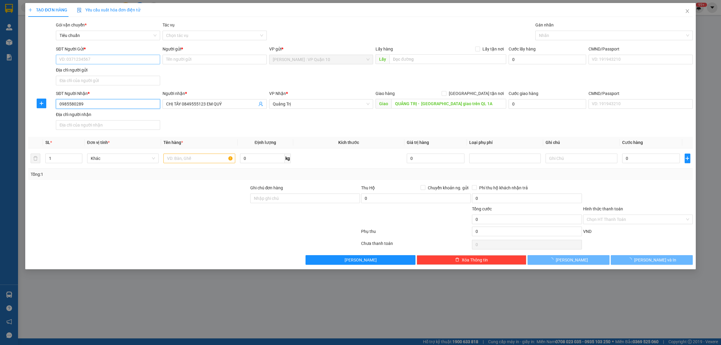
type input "0985580289"
click at [134, 56] on input "SĐT Người Gửi *" at bounding box center [108, 60] width 104 height 10
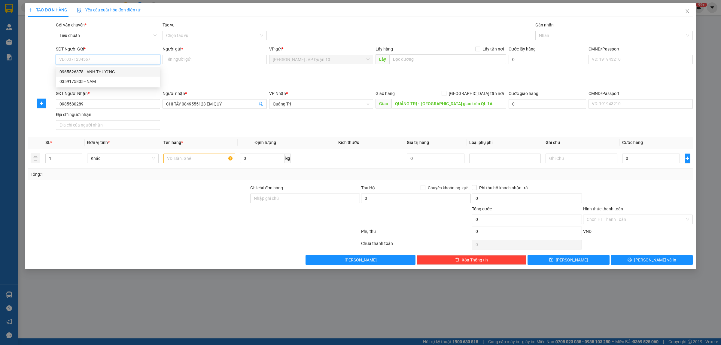
click at [108, 71] on div "0965526378 - ANH THƯƠNG" at bounding box center [107, 71] width 97 height 7
type input "0965526378"
type input "ANH THƯƠNG"
click at [59, 162] on input "1" at bounding box center [64, 158] width 36 height 9
type input "2"
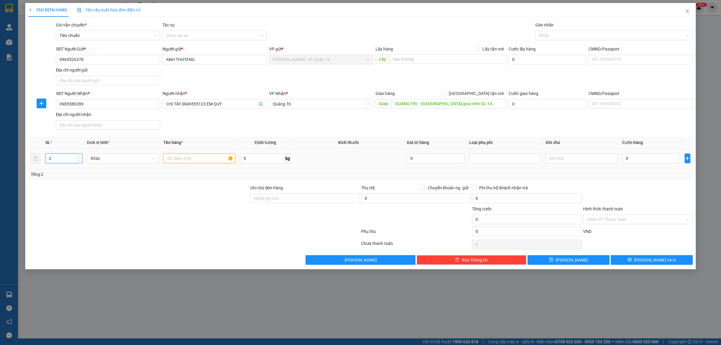
click at [173, 162] on input "text" at bounding box center [198, 158] width 71 height 10
drag, startPoint x: 564, startPoint y: 33, endPoint x: 566, endPoint y: 41, distance: 8.1
click at [564, 34] on div at bounding box center [611, 35] width 148 height 7
type input "2 bao tải xanh to nặng"
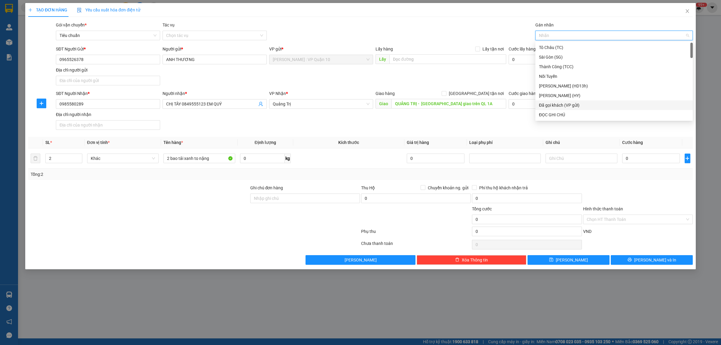
drag, startPoint x: 571, startPoint y: 107, endPoint x: 534, endPoint y: 80, distance: 46.1
click at [571, 107] on div "Đã gọi khách (VP gửi)" at bounding box center [614, 105] width 150 height 7
drag, startPoint x: 424, startPoint y: 13, endPoint x: 416, endPoint y: 25, distance: 14.5
click at [424, 13] on div "TẠO ĐƠN HÀNG Yêu cầu xuất hóa đơn điện tử" at bounding box center [360, 10] width 664 height 14
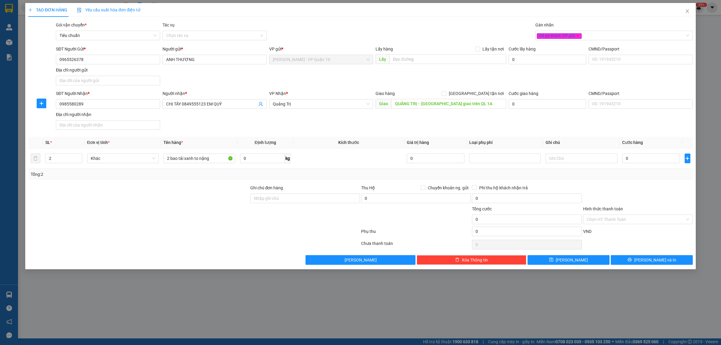
click at [184, 193] on div at bounding box center [139, 194] width 222 height 21
click at [637, 159] on input "0" at bounding box center [651, 158] width 58 height 10
type input "70"
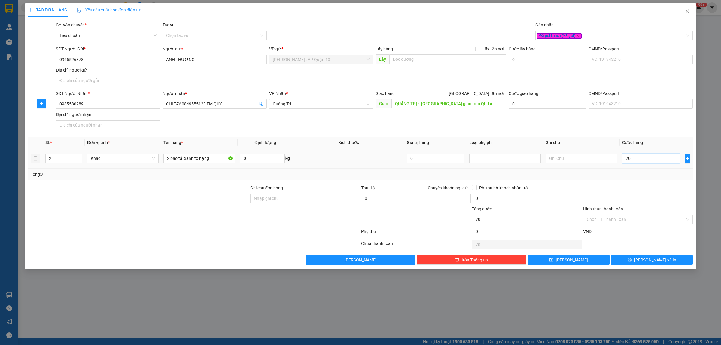
type input "760"
type input "7.600"
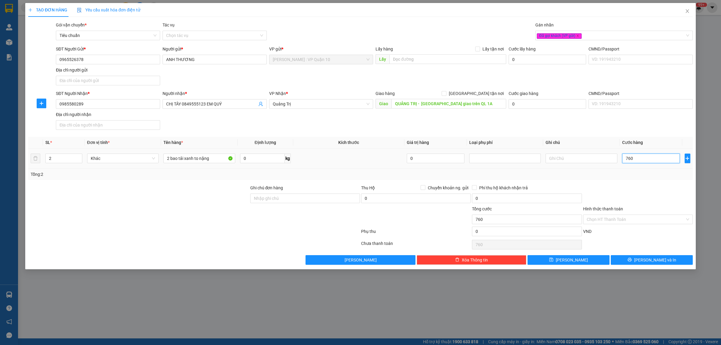
type input "7.600"
type input "76.000"
type input "760.000"
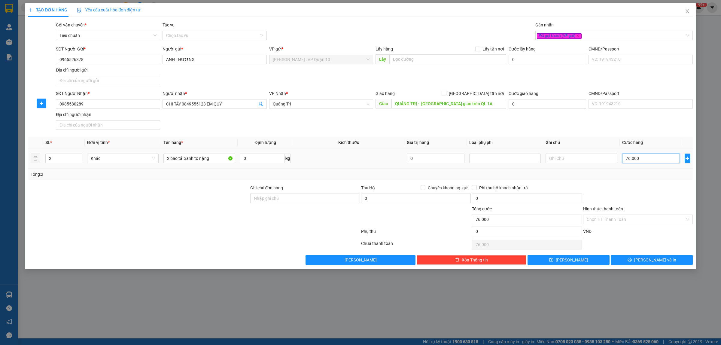
type input "760.000"
click at [294, 194] on input "Ghi chú đơn hàng" at bounding box center [305, 198] width 110 height 10
type input "hàng k bao bể vỡ hư hỏng"
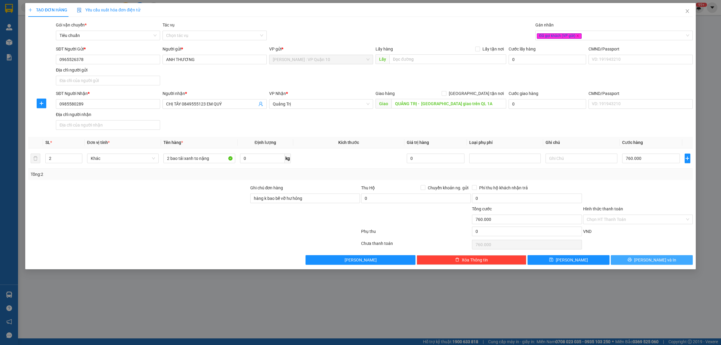
click at [669, 262] on button "Lưu và In" at bounding box center [652, 260] width 82 height 10
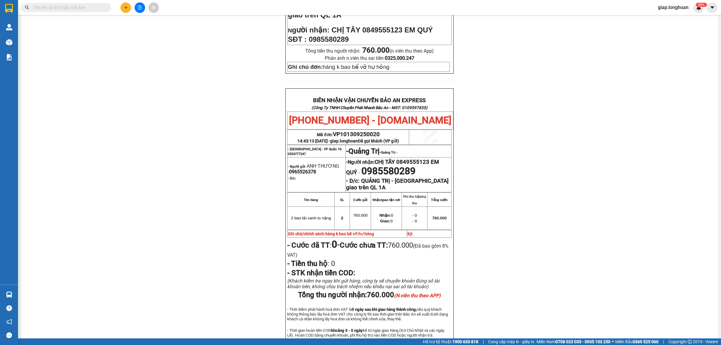
scroll to position [258, 0]
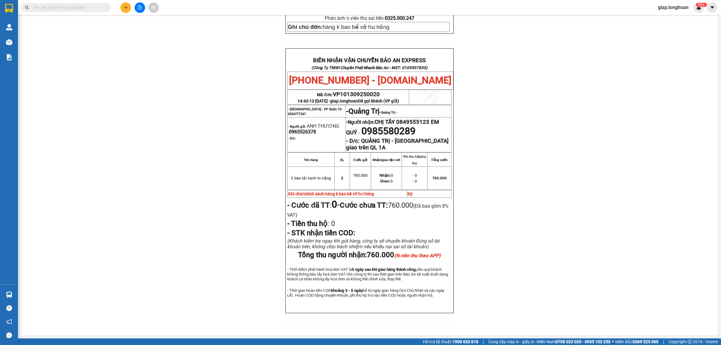
click at [224, 270] on div "PHIẾU DÁN LÊN HÀNG Ngày in phiếu: 14:43 ngày 13-09-2025 CSKH: 1900.06.88.33 CÔN…" at bounding box center [370, 76] width 682 height 503
